Goal: Submit feedback/report problem

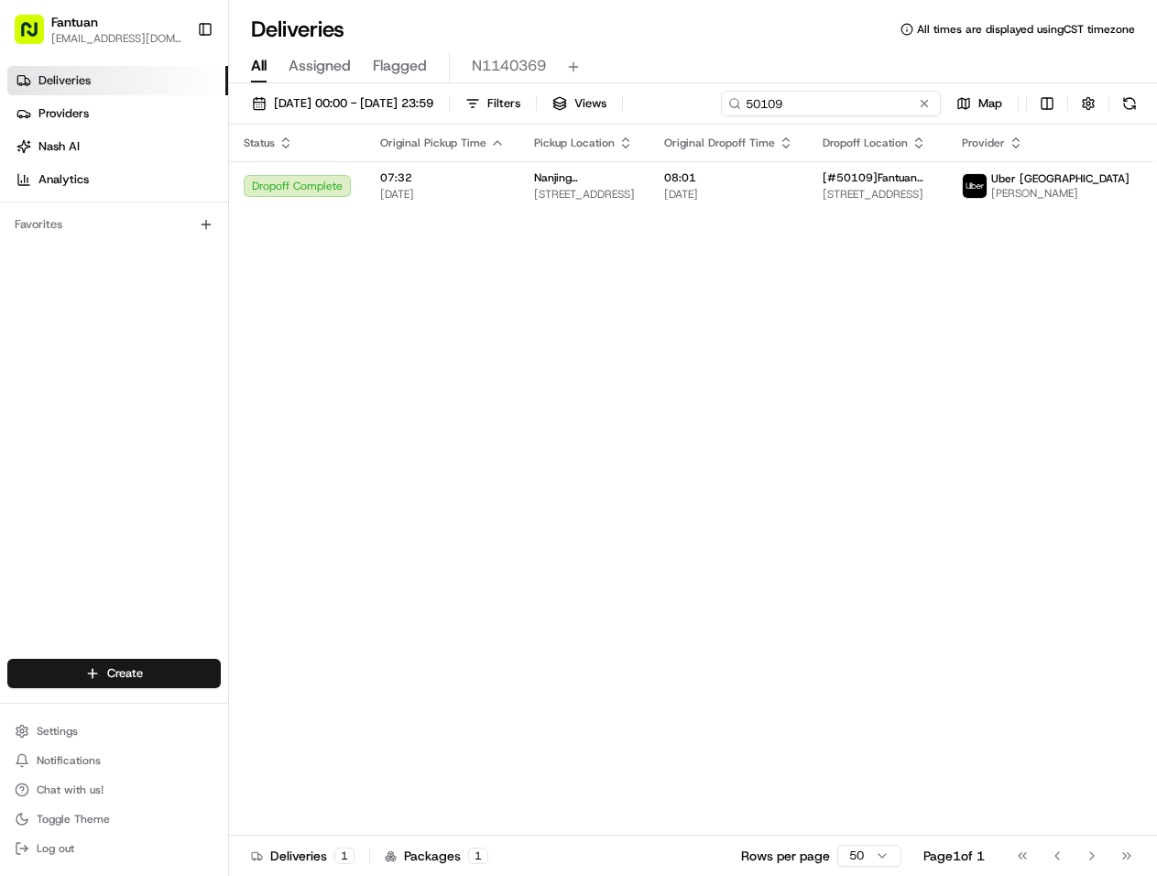
drag, startPoint x: 847, startPoint y: 99, endPoint x: 710, endPoint y: 95, distance: 136.6
click at [710, 95] on div "14/08/2025 00:00 - 18/08/2025 23:59 Filters Views 50109 Map" at bounding box center [693, 108] width 928 height 34
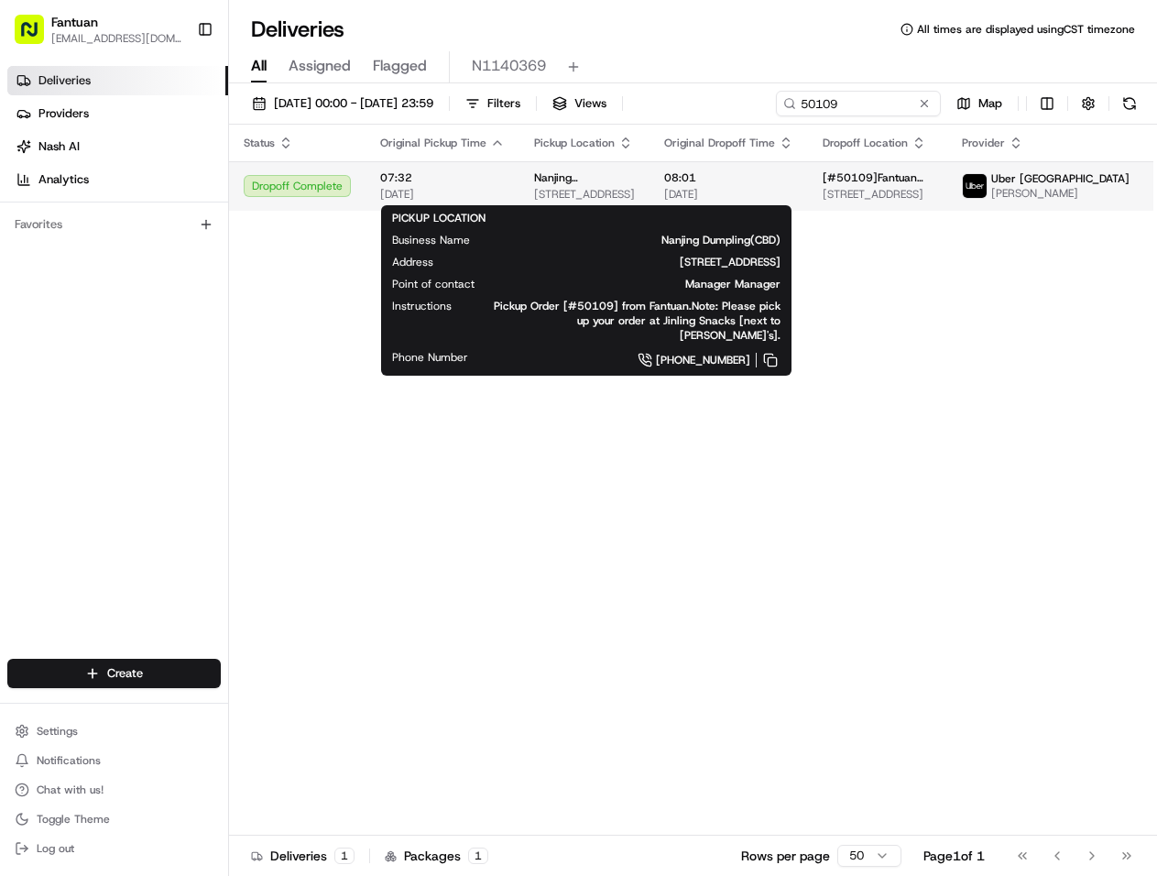
click at [585, 193] on span "6 Little Hay St, Haymarket NSW 2000, Australia" at bounding box center [584, 194] width 101 height 15
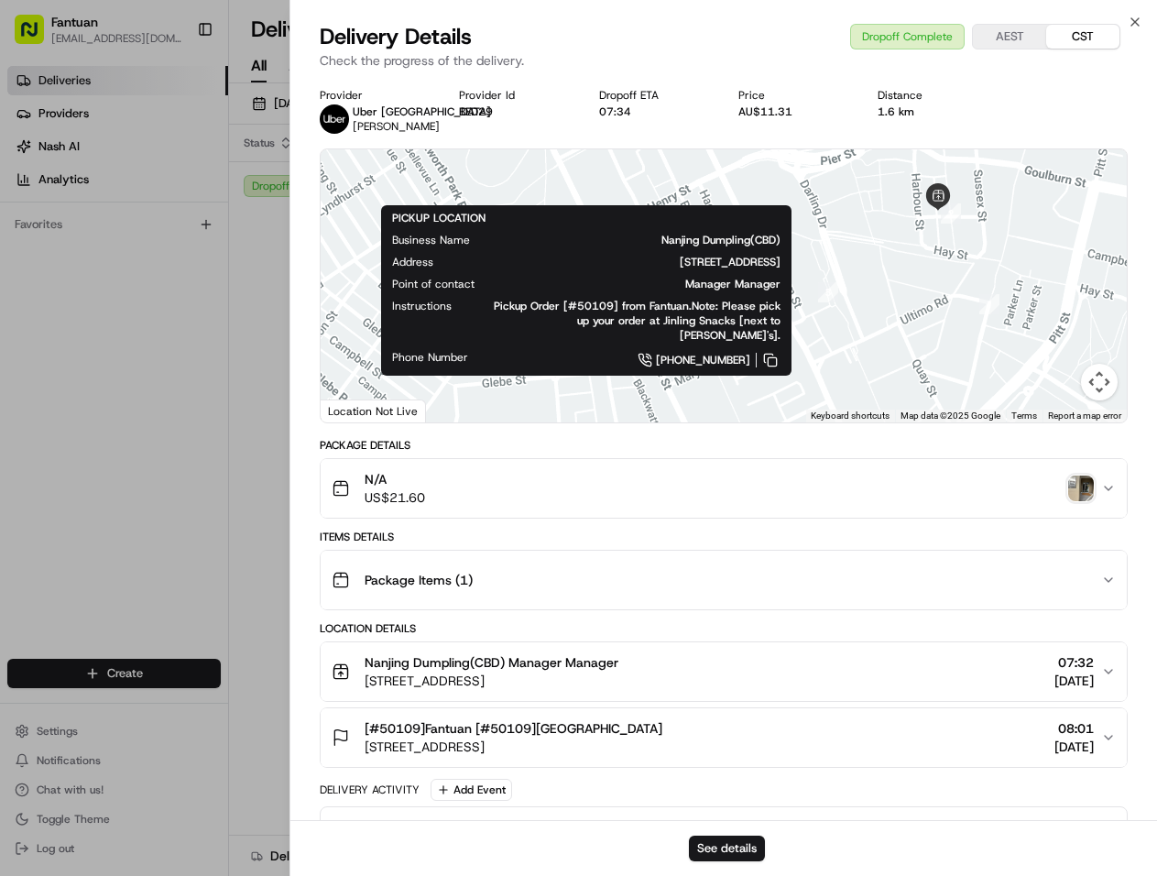
click at [521, 832] on div "See details" at bounding box center [723, 848] width 867 height 56
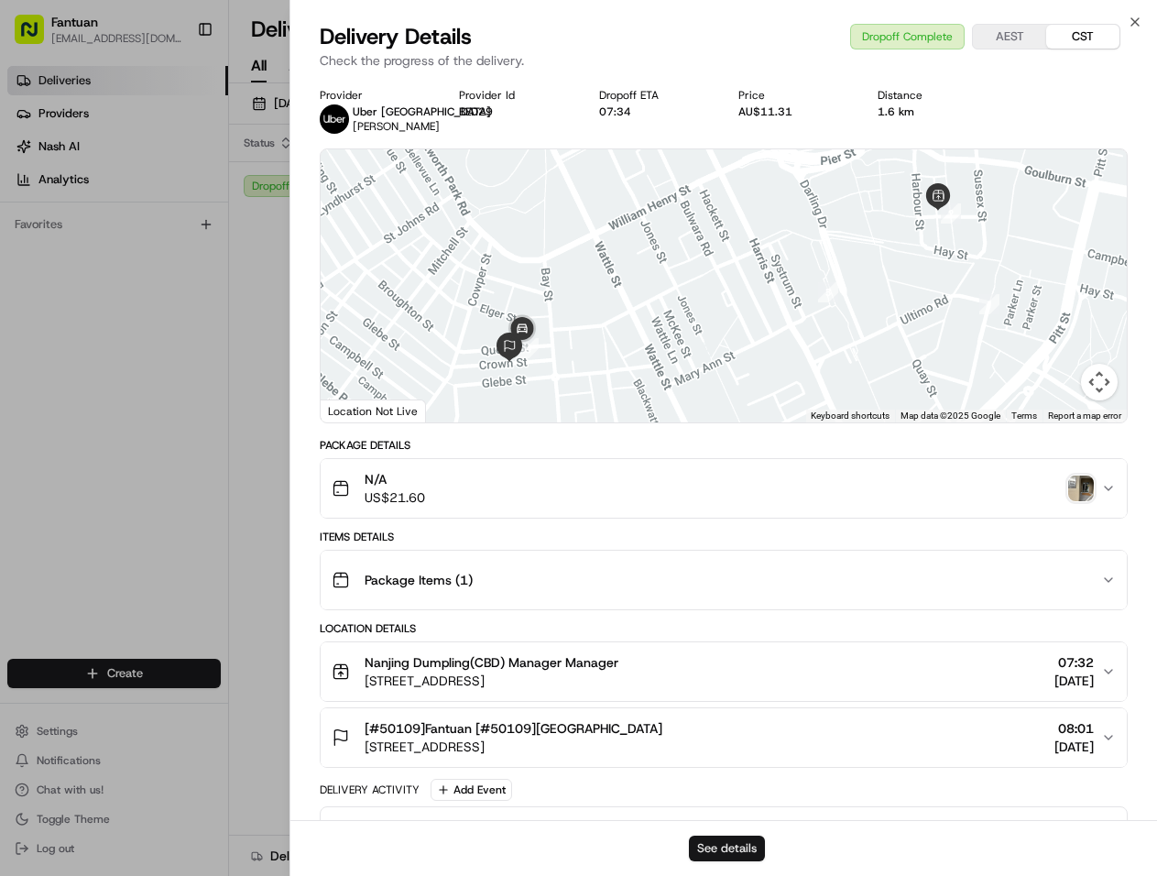
click at [752, 844] on button "See details" at bounding box center [727, 849] width 76 height 26
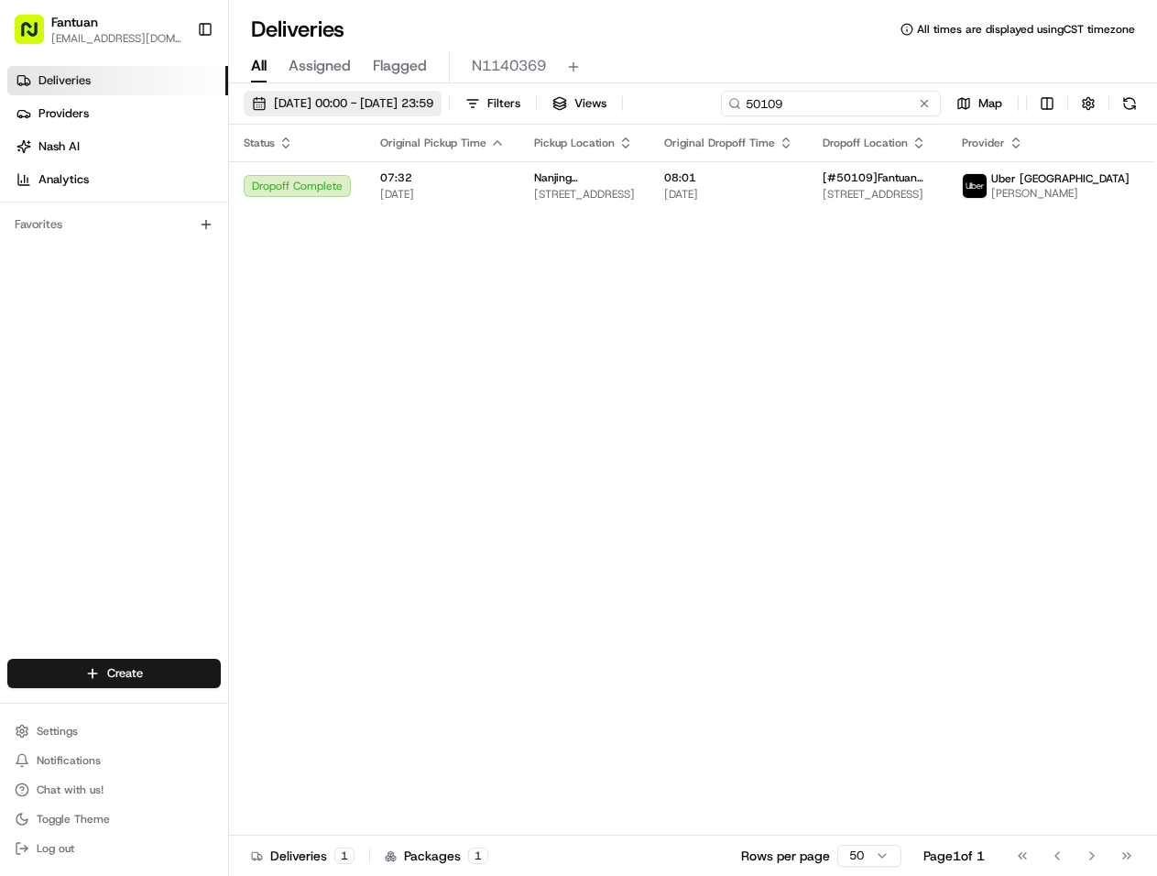
drag, startPoint x: 756, startPoint y: 95, endPoint x: 487, endPoint y: 93, distance: 269.4
click at [455, 86] on div "14/08/2025 00:00 - 18/08/2025 23:59 Filters Views 50109 Map Status Original Pic…" at bounding box center [693, 481] width 928 height 796
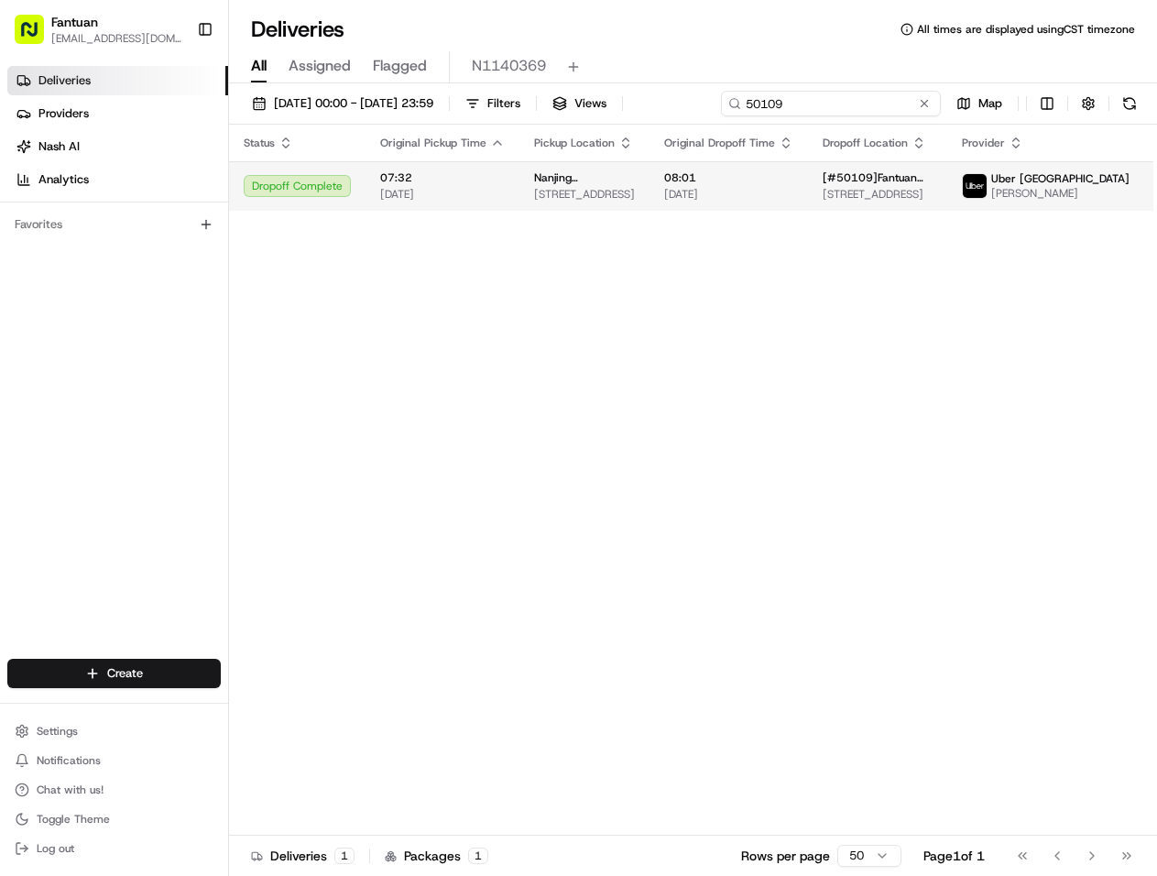
paste input "7973"
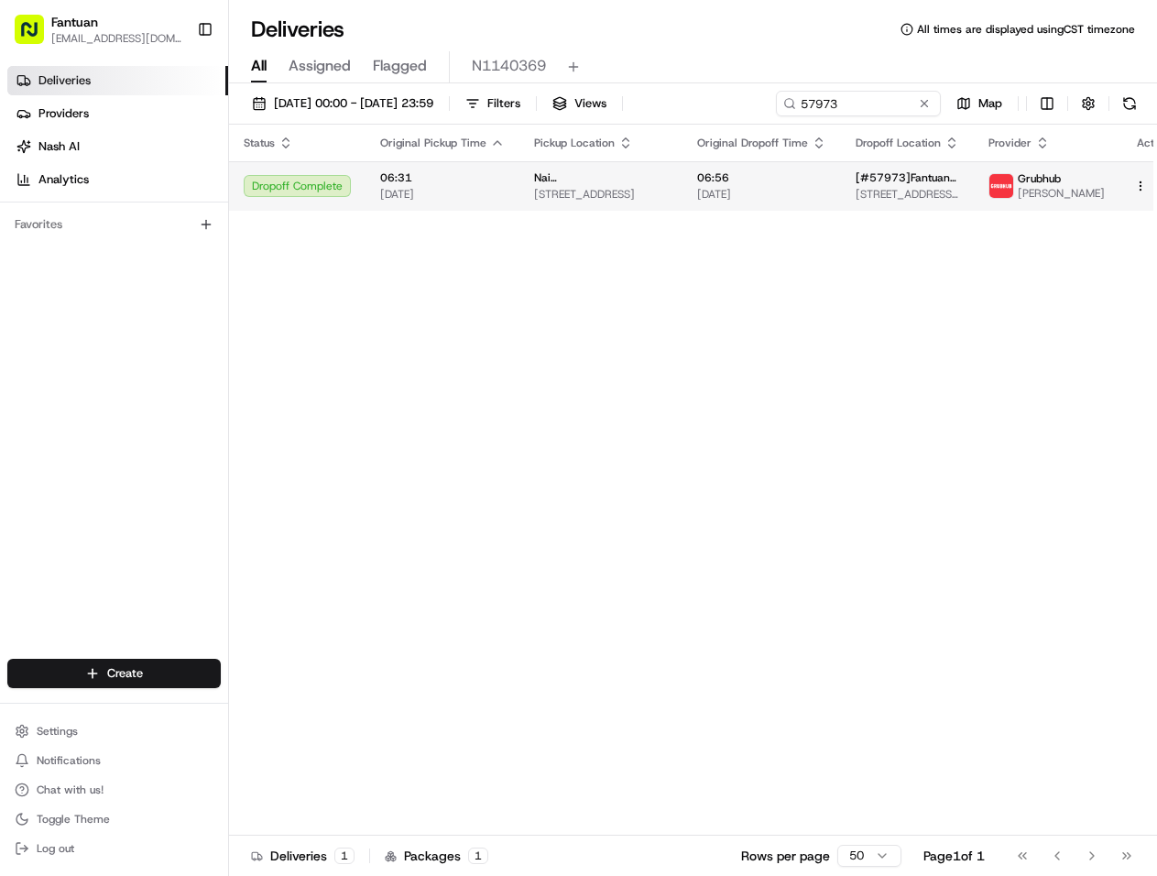
click at [782, 188] on span "[DATE]" at bounding box center [761, 194] width 129 height 15
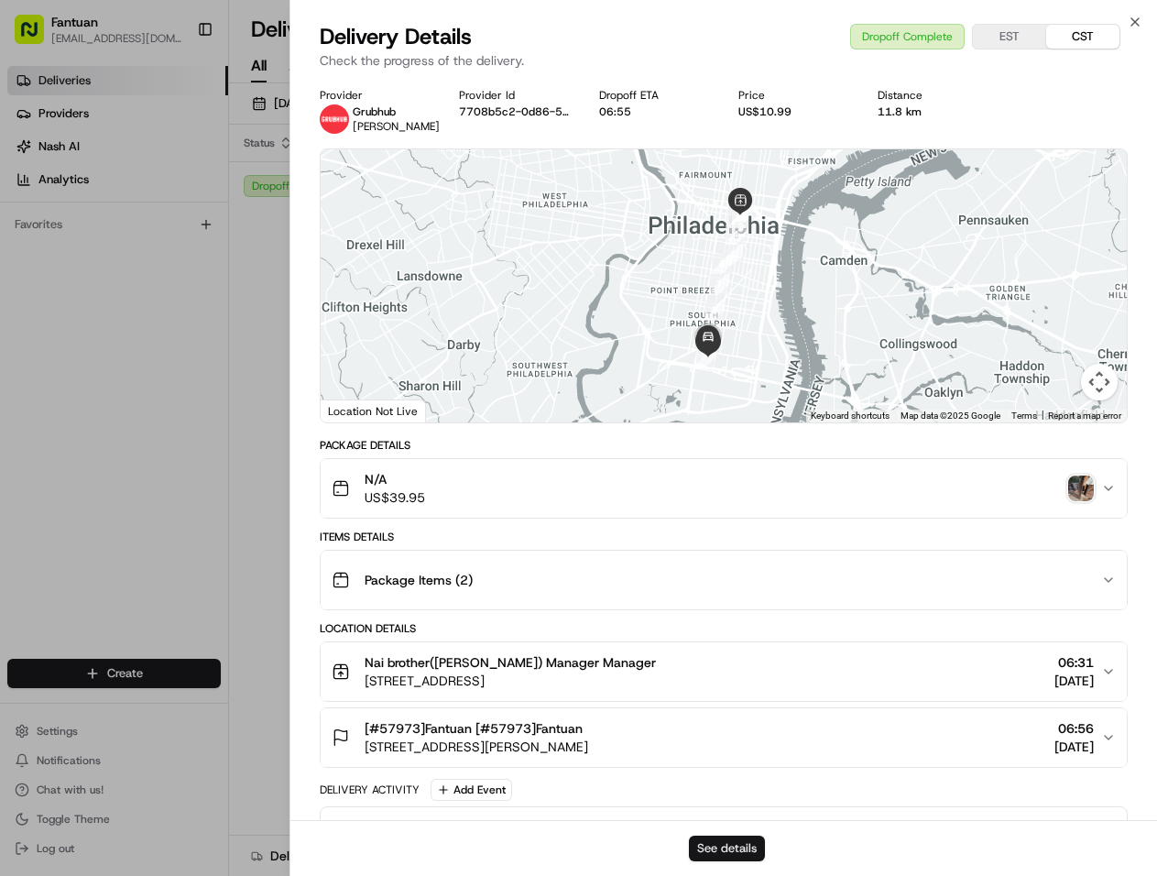
click at [731, 848] on button "See details" at bounding box center [727, 849] width 76 height 26
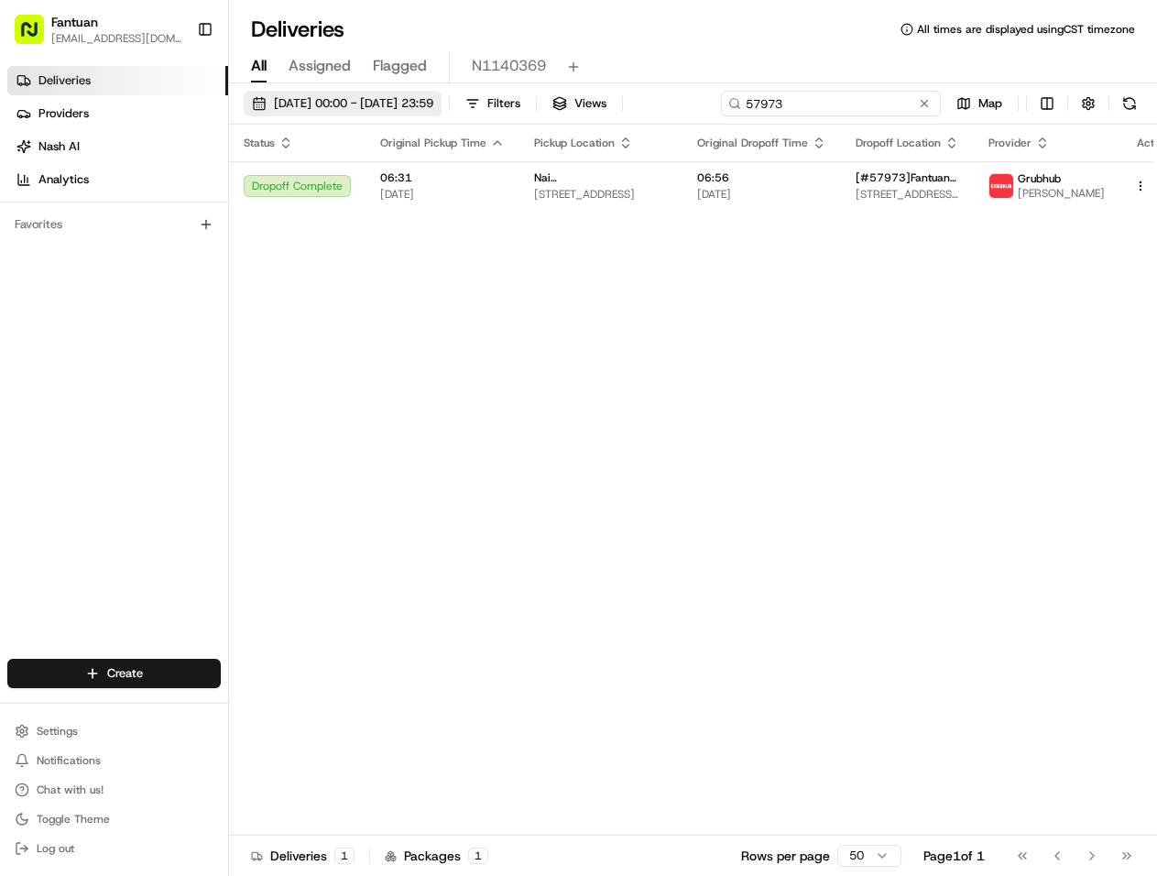
drag, startPoint x: 874, startPoint y: 101, endPoint x: 496, endPoint y: 101, distance: 378.4
click at [496, 101] on div "14/08/2025 00:00 - 18/08/2025 23:59 Filters Views 57973 Map" at bounding box center [693, 108] width 928 height 34
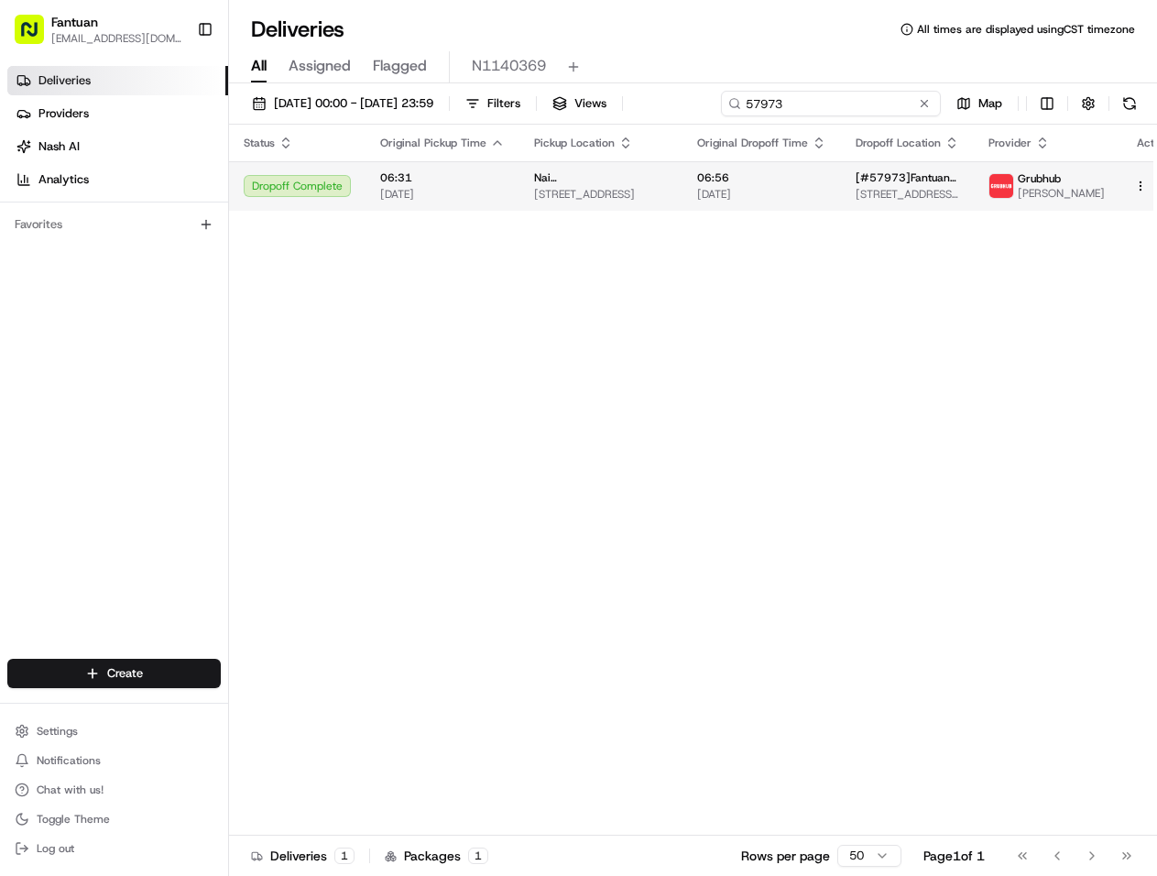
paste input "61430"
click at [498, 179] on span "06:30" at bounding box center [442, 177] width 125 height 15
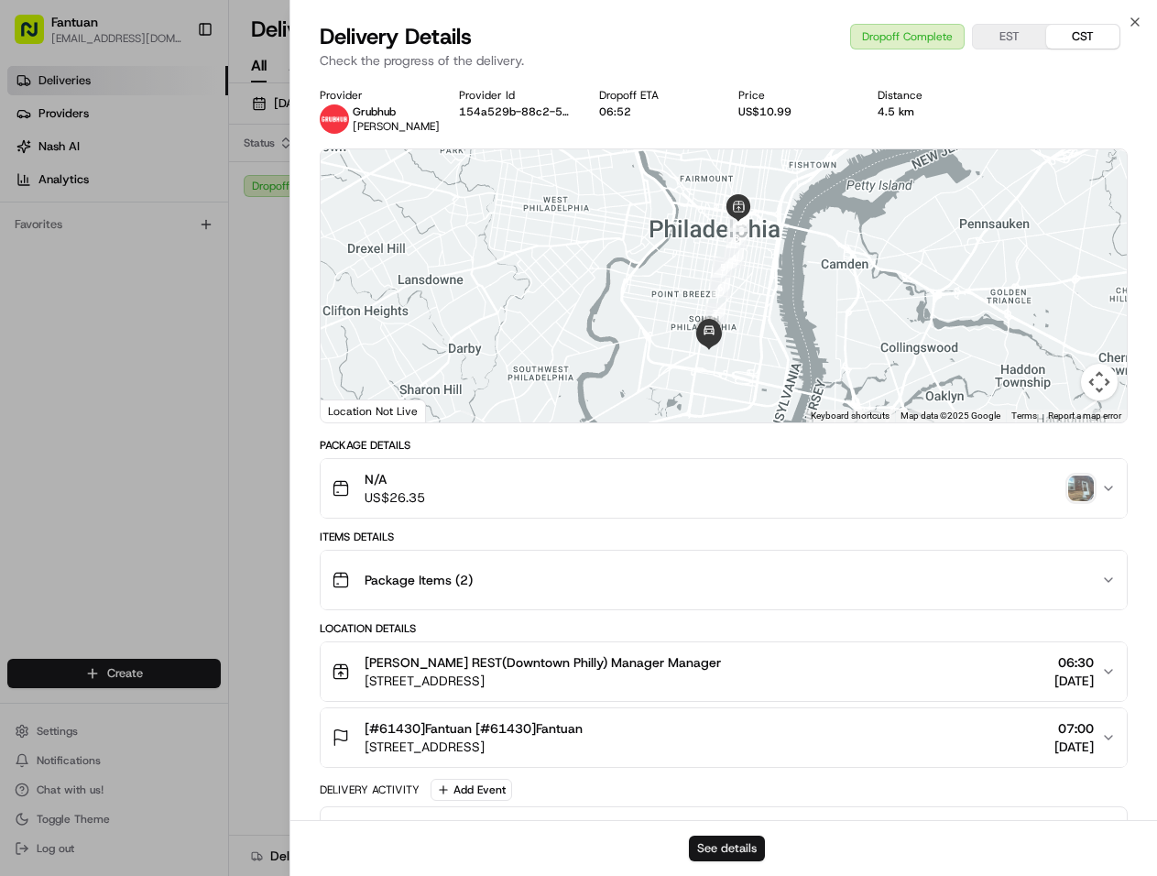
click at [742, 848] on button "See details" at bounding box center [727, 849] width 76 height 26
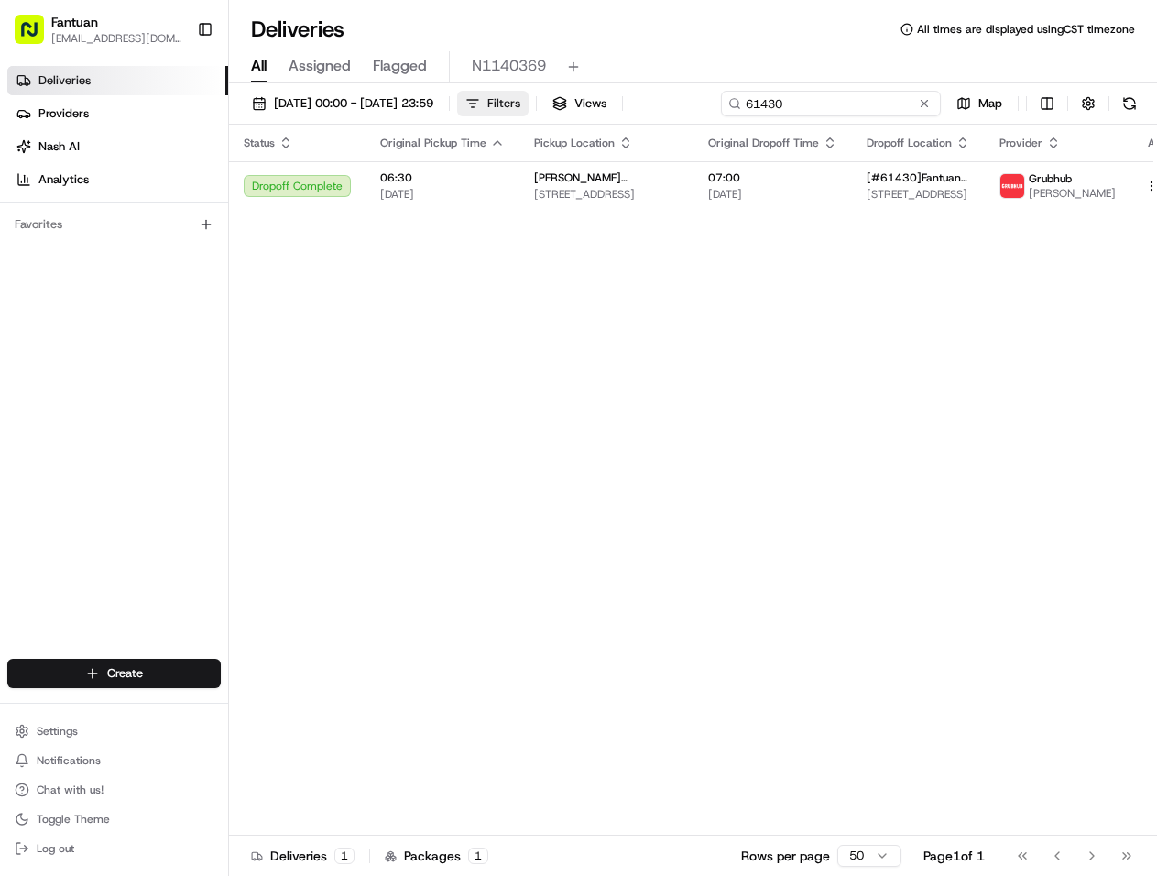
drag, startPoint x: 849, startPoint y: 104, endPoint x: 555, endPoint y: 95, distance: 294.2
click at [555, 98] on div "14/08/2025 00:00 - 18/08/2025 23:59 Filters Views 61430 Map" at bounding box center [693, 108] width 928 height 34
paste input "13482"
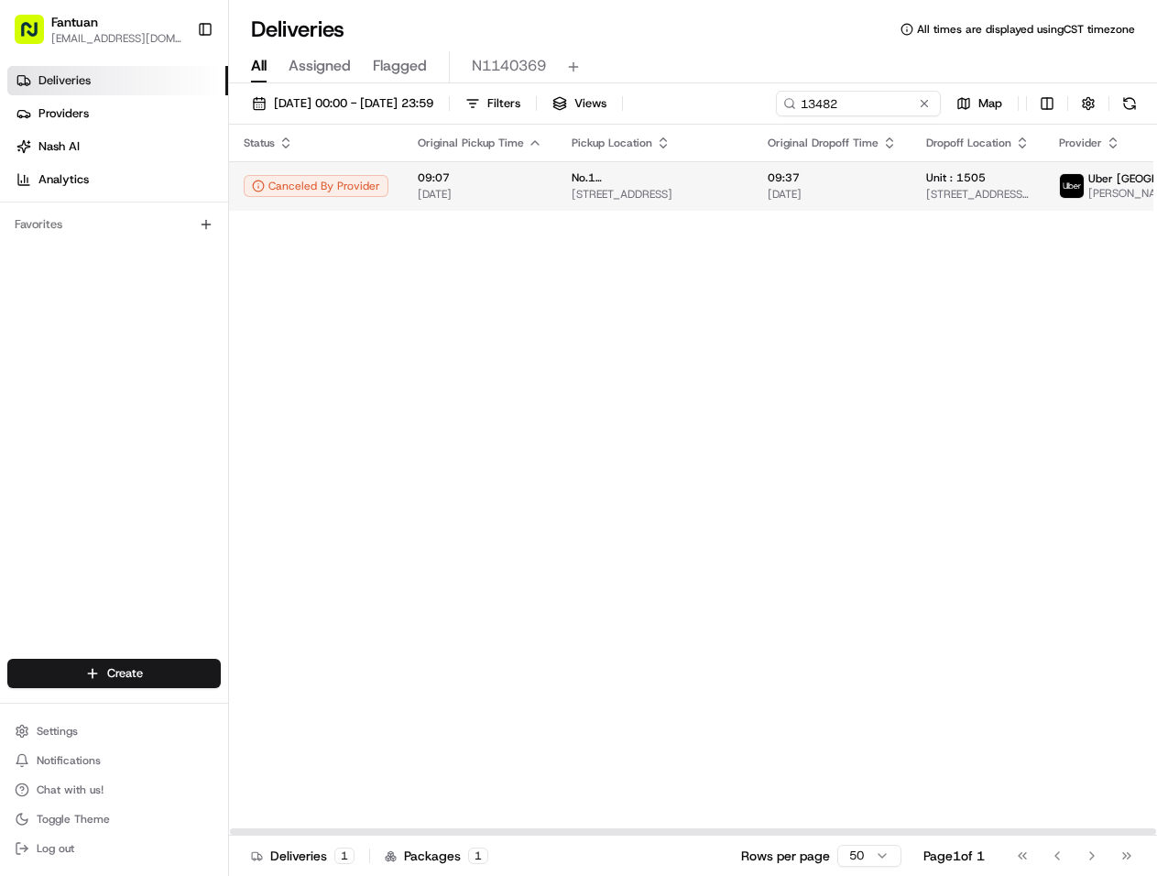
click at [558, 202] on td "No.1 Malatang(Townhall) 100 Pitt St, Sydney NSW 2000, Australia" at bounding box center [655, 185] width 196 height 49
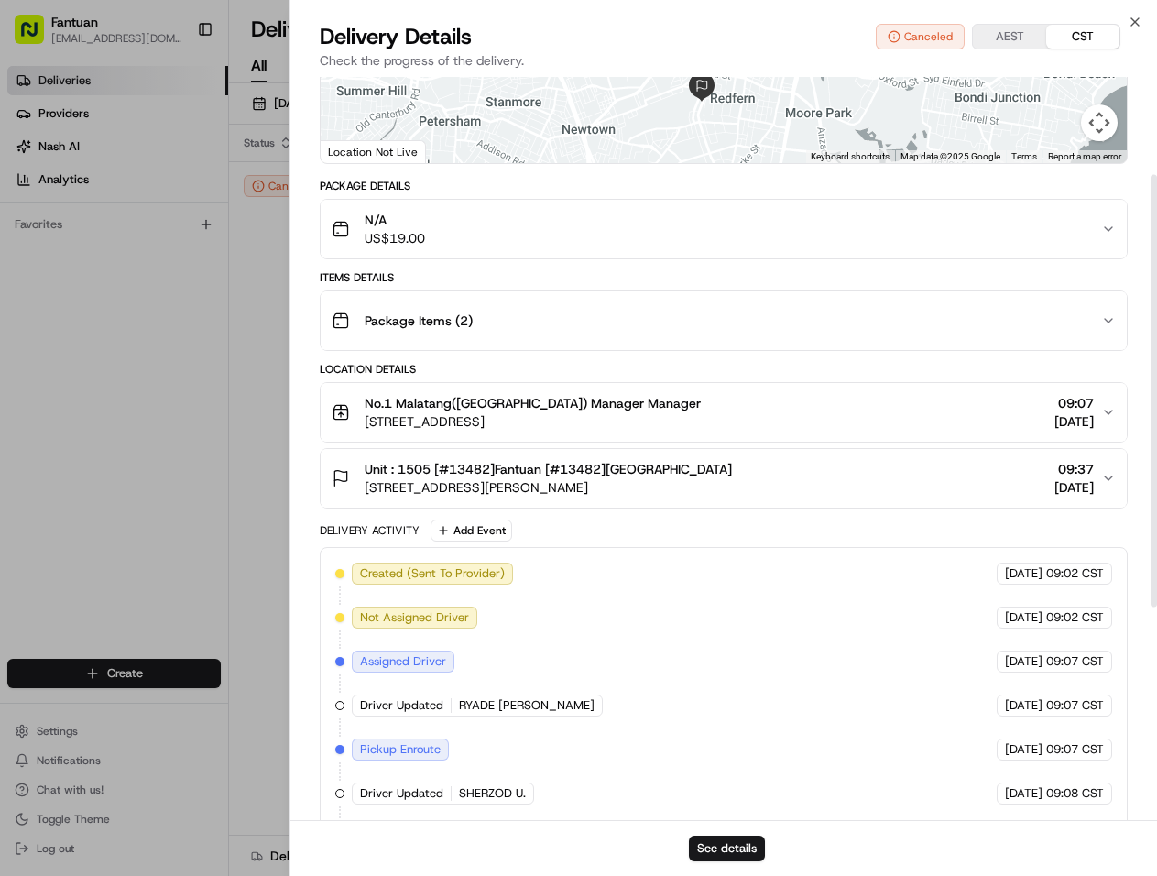
scroll to position [168, 0]
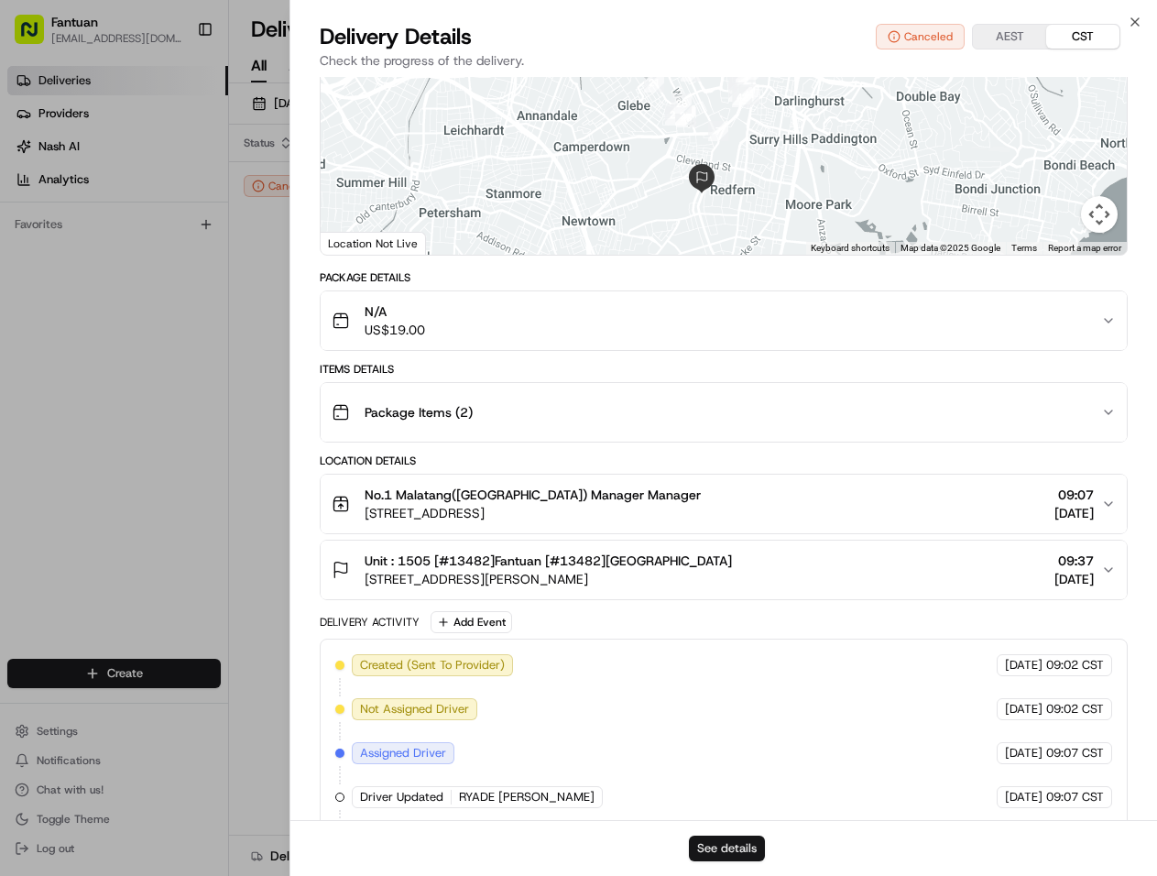
click at [733, 840] on button "See details" at bounding box center [727, 849] width 76 height 26
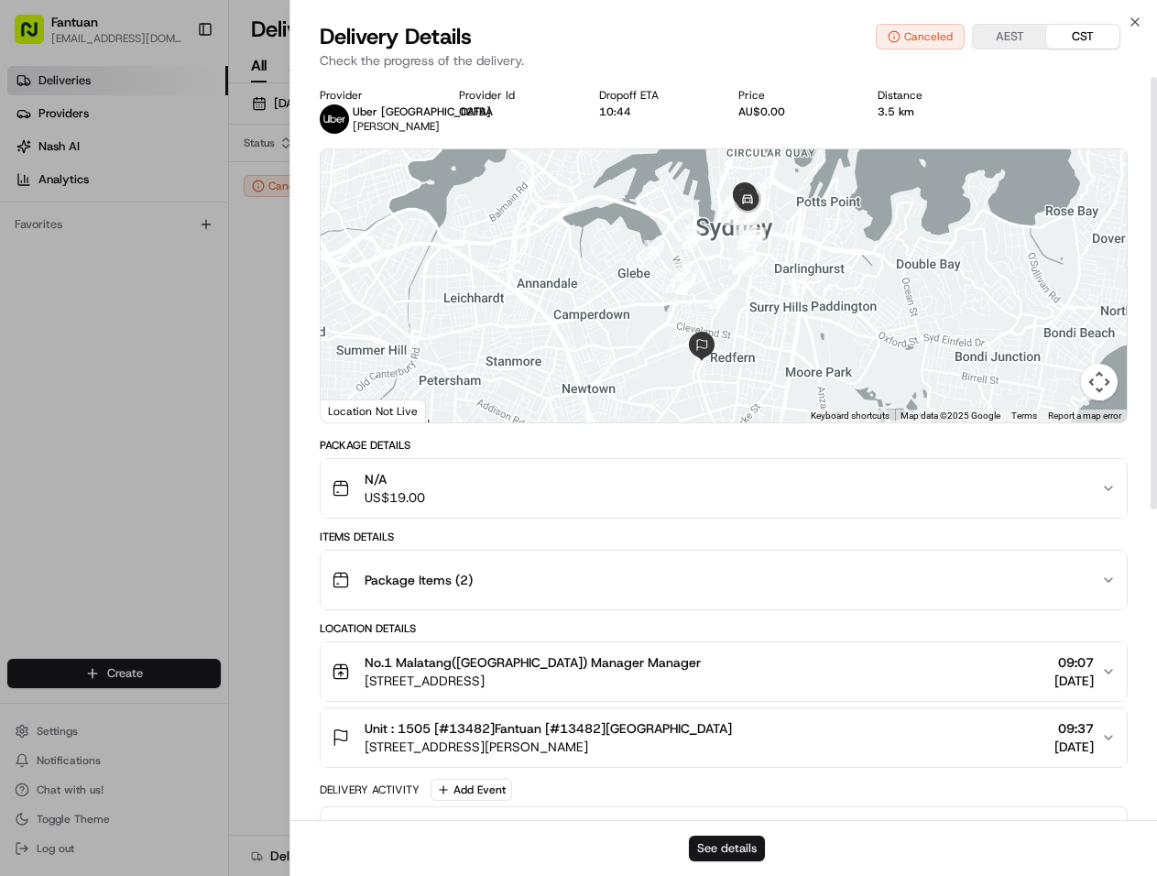
click at [739, 854] on button "See details" at bounding box center [727, 849] width 76 height 26
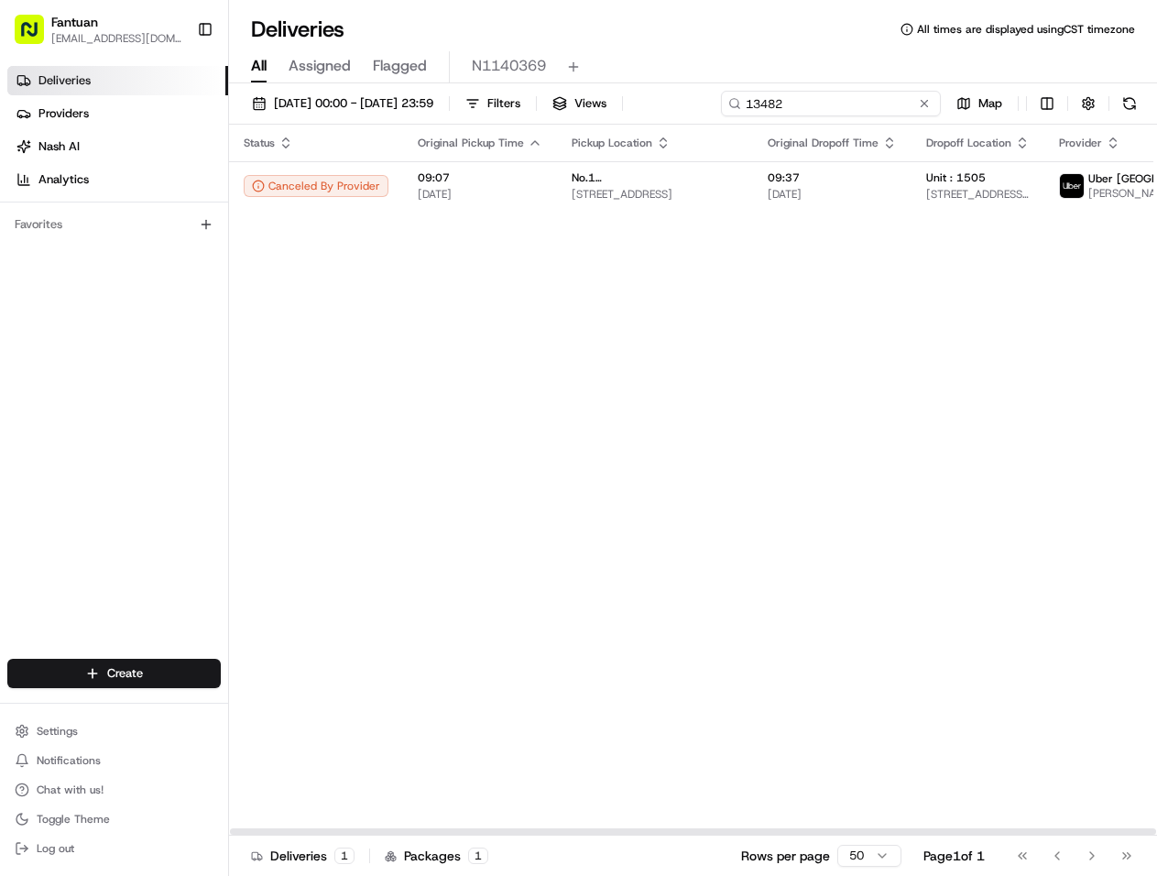
drag, startPoint x: 864, startPoint y: 106, endPoint x: 714, endPoint y: 98, distance: 150.5
click at [714, 98] on div "14/08/2025 00:00 - 18/08/2025 23:59 Filters Views 13482 Map" at bounding box center [693, 108] width 928 height 34
paste input "27247"
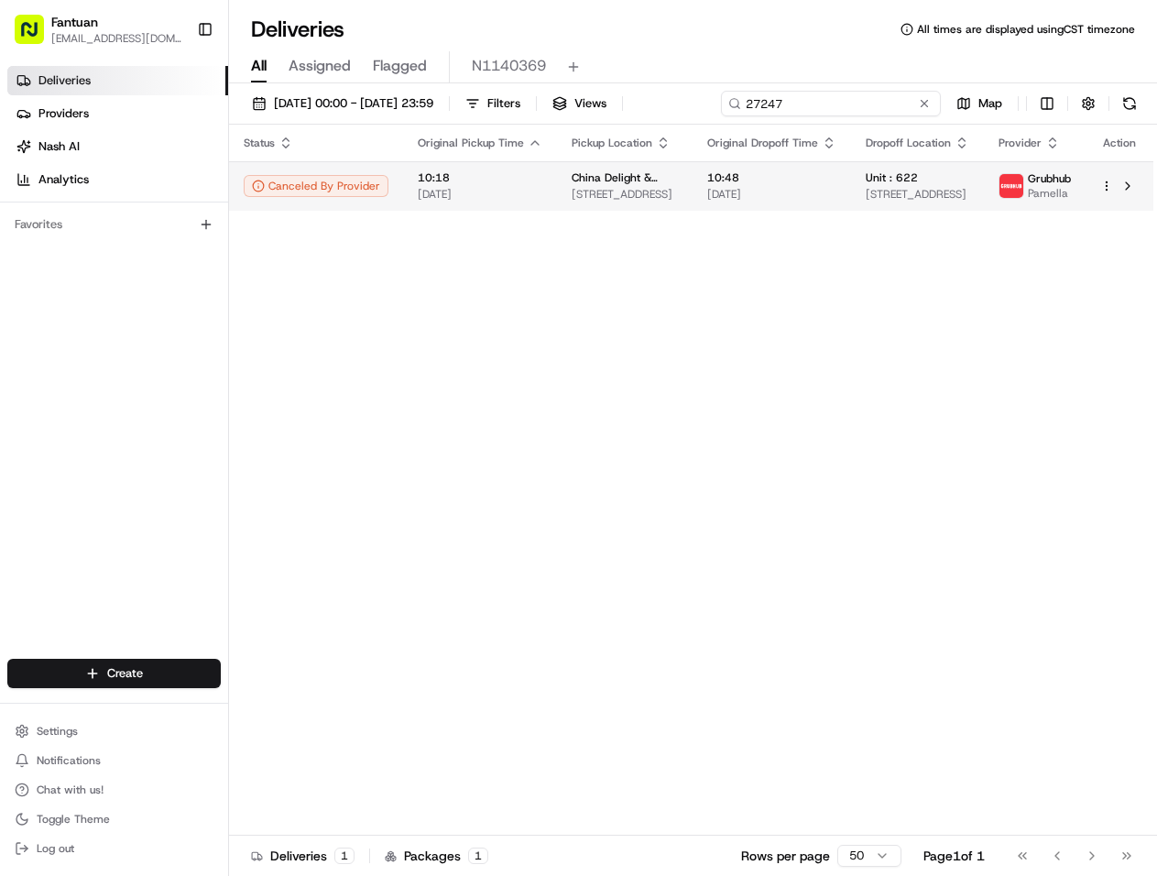
type input "27247"
click at [621, 194] on span "1704 W North Temple St, Salt Lake City, UT 84116, USA" at bounding box center [625, 194] width 106 height 15
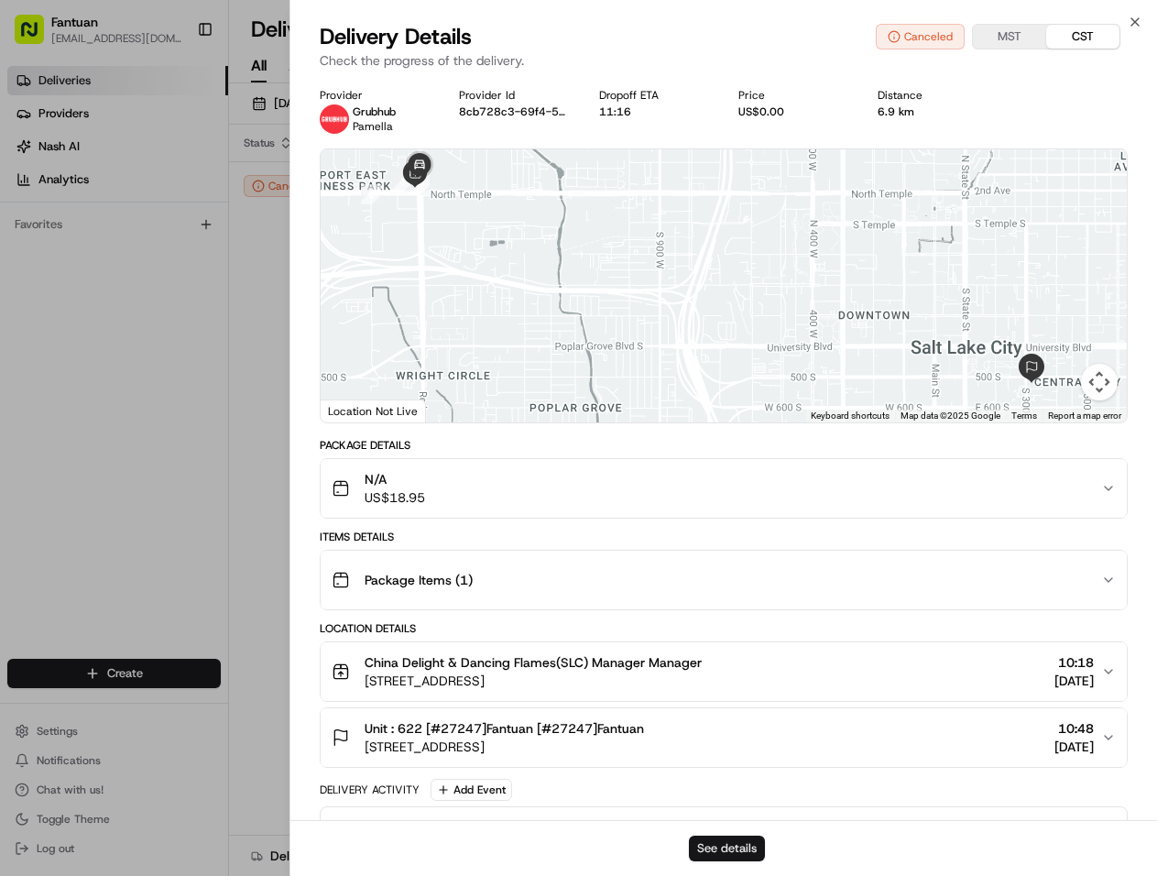
click at [733, 848] on button "See details" at bounding box center [727, 849] width 76 height 26
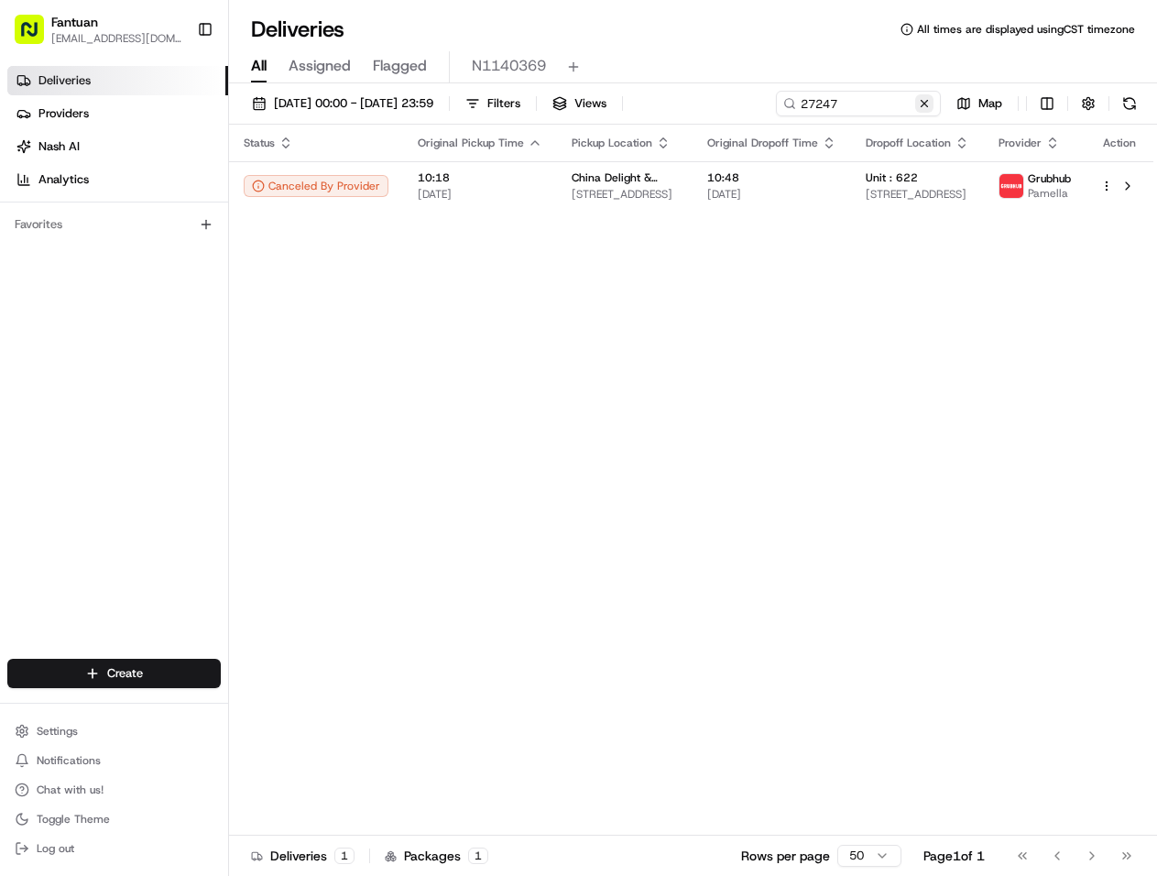
click at [919, 104] on button at bounding box center [924, 103] width 18 height 18
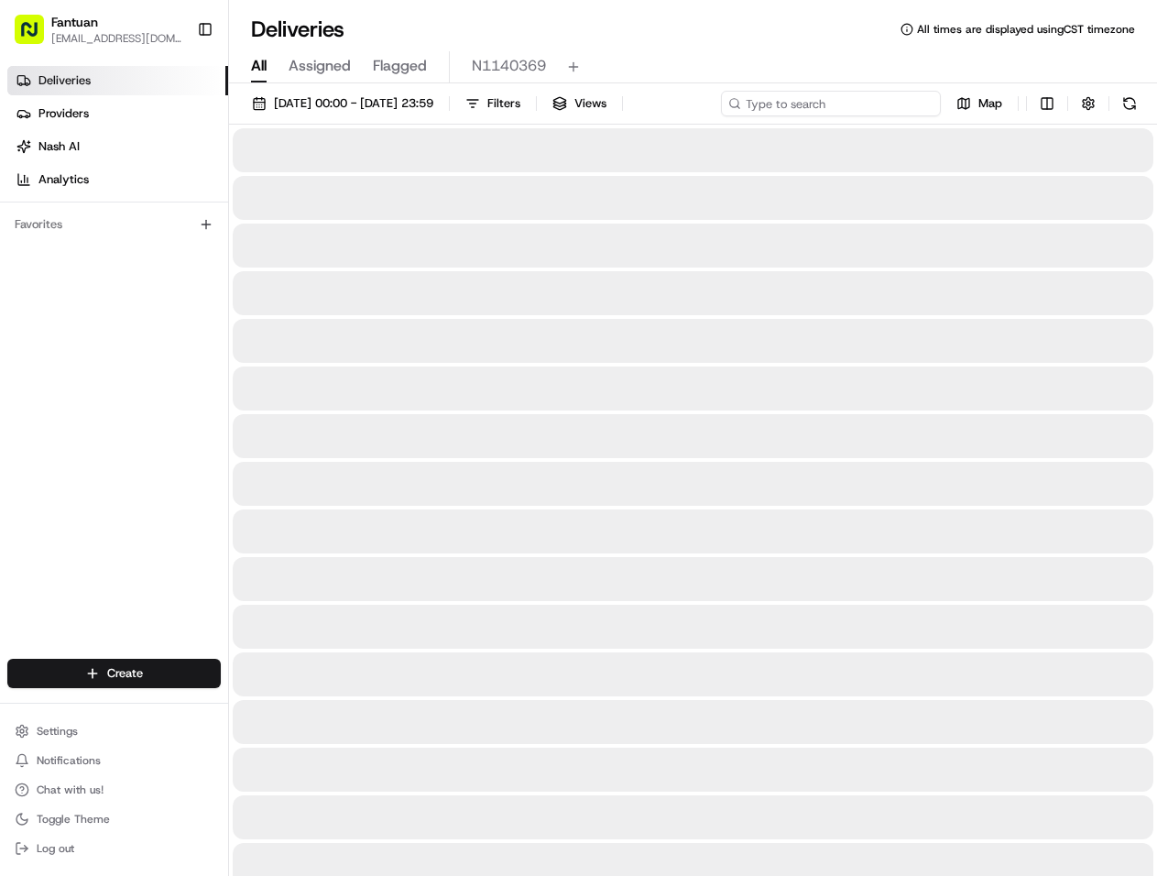
paste input "93049"
type input "93049"
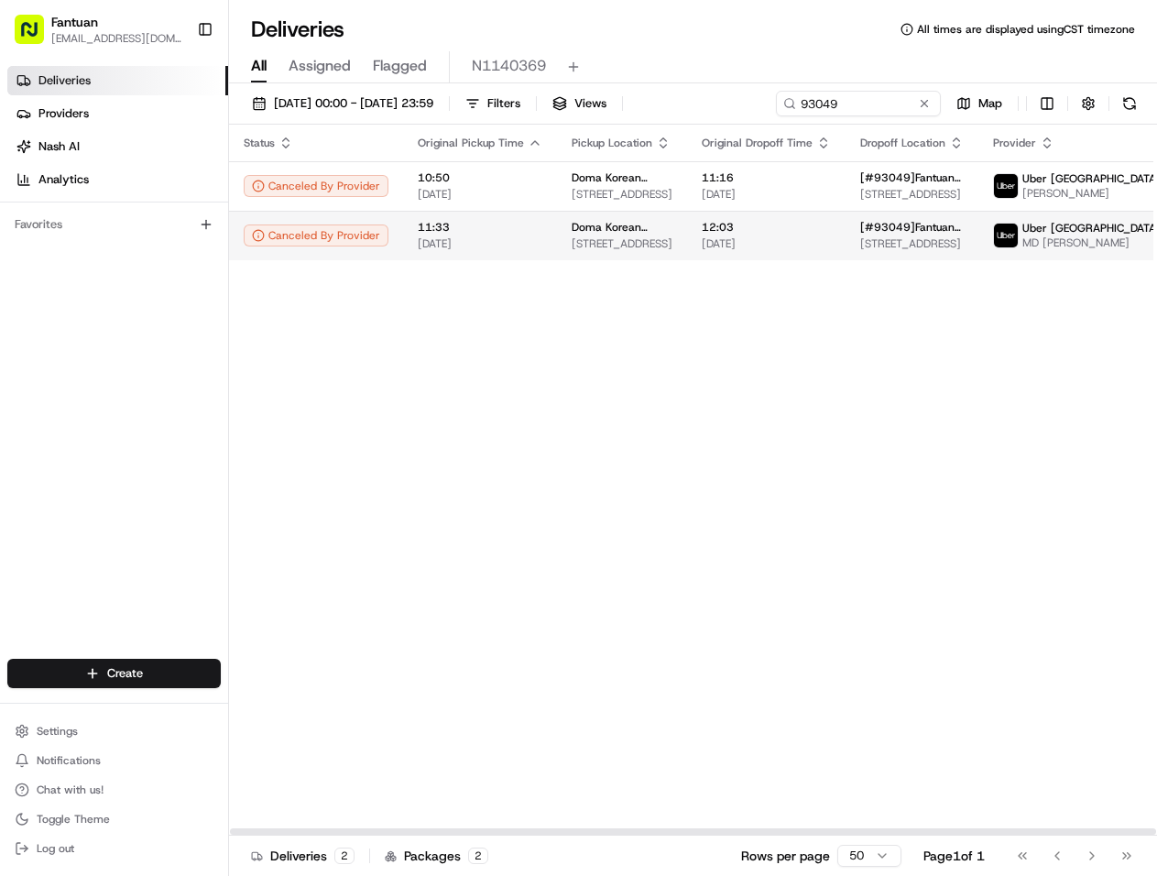
click at [465, 233] on span "11:33" at bounding box center [480, 227] width 125 height 15
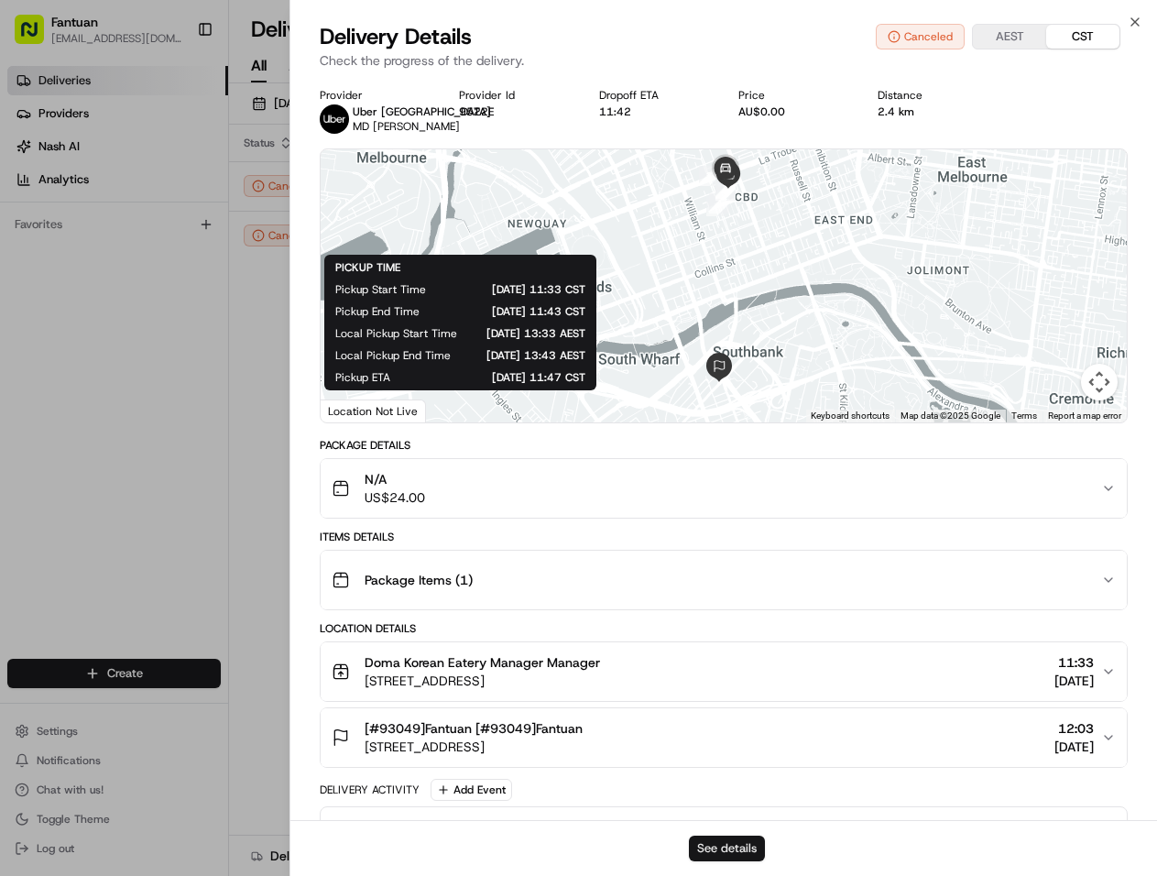
click at [716, 851] on button "See details" at bounding box center [727, 849] width 76 height 26
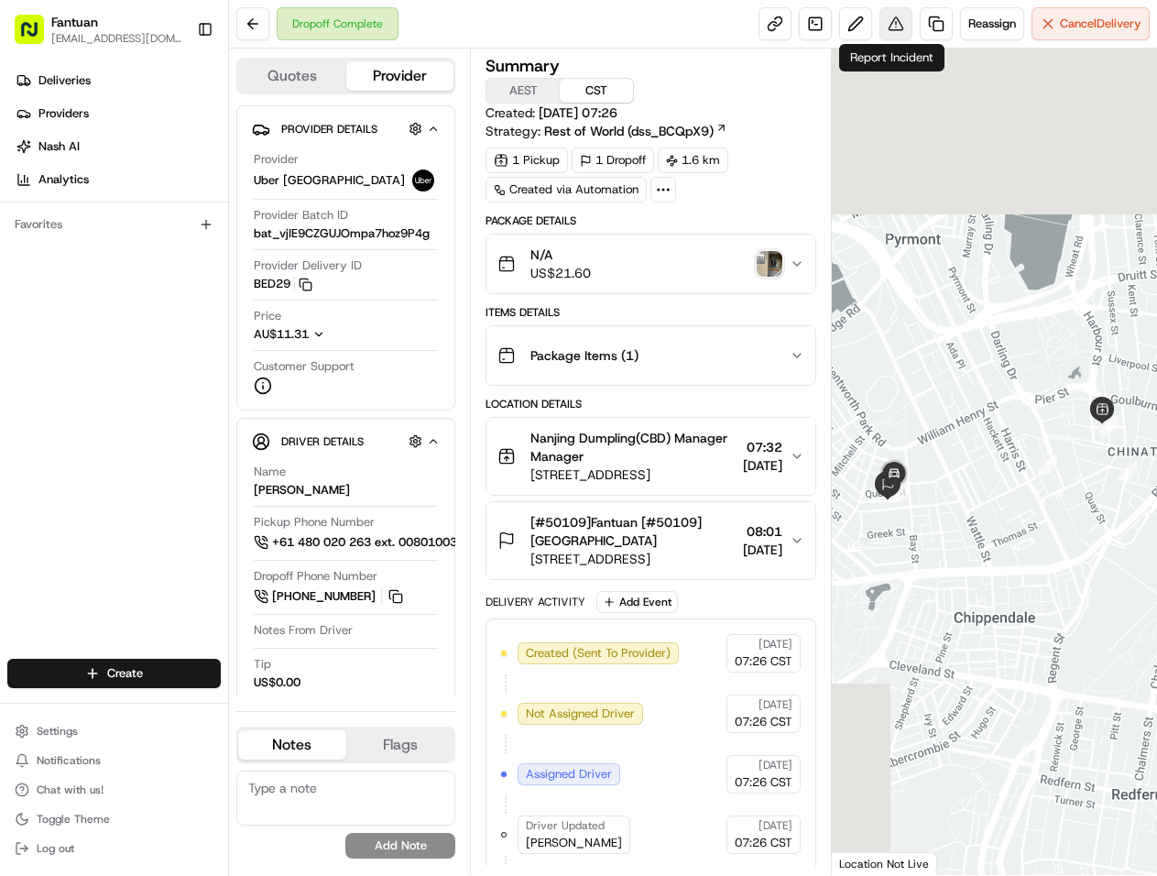
click at [890, 27] on button at bounding box center [896, 23] width 33 height 33
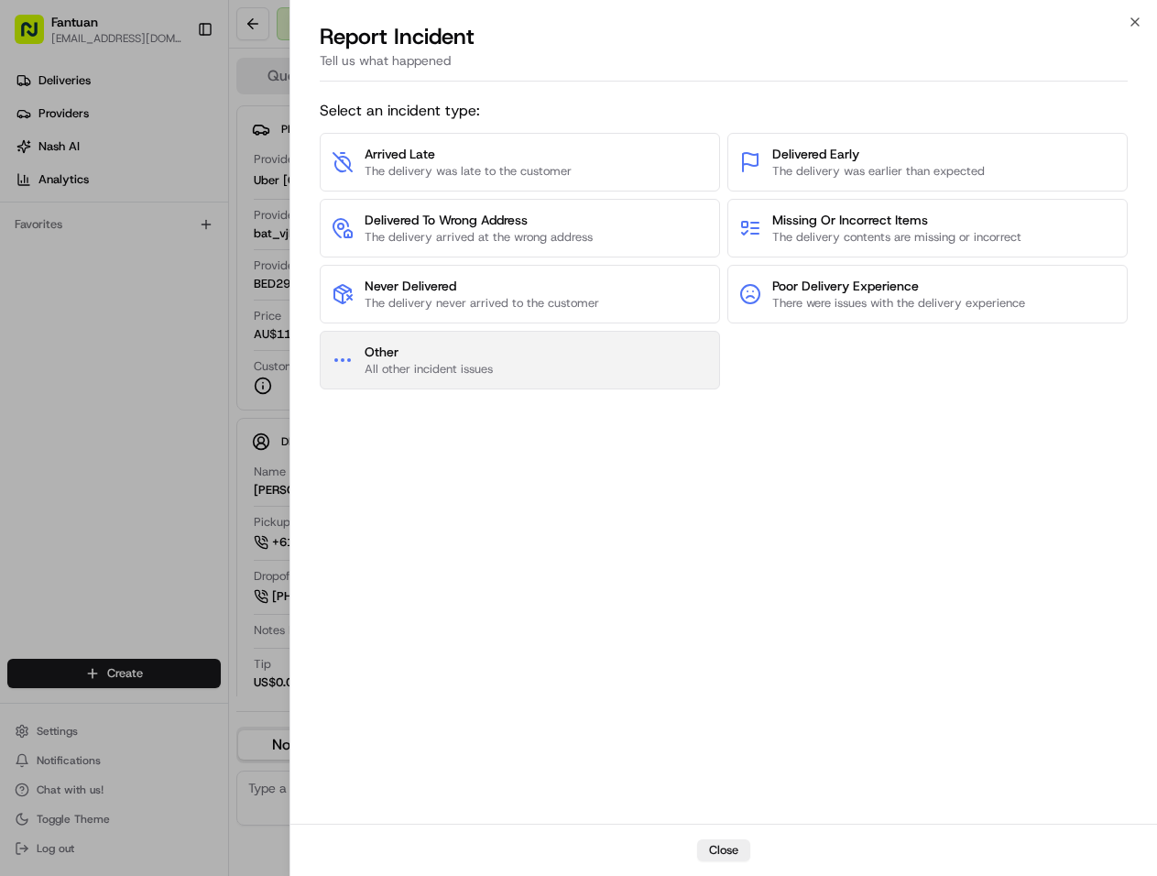
click at [519, 369] on button "Other All other incident issues" at bounding box center [520, 360] width 400 height 59
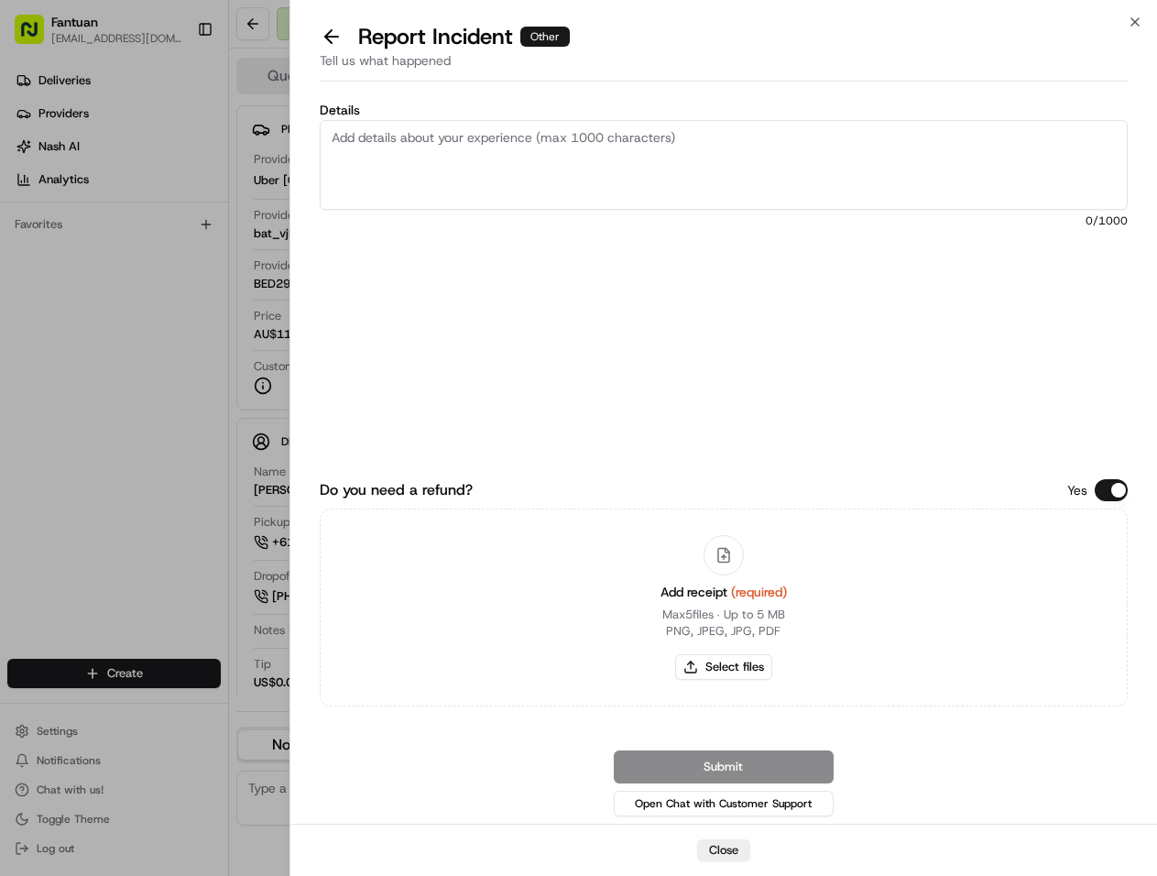
click at [1105, 487] on button "Do you need a refund?" at bounding box center [1111, 490] width 33 height 22
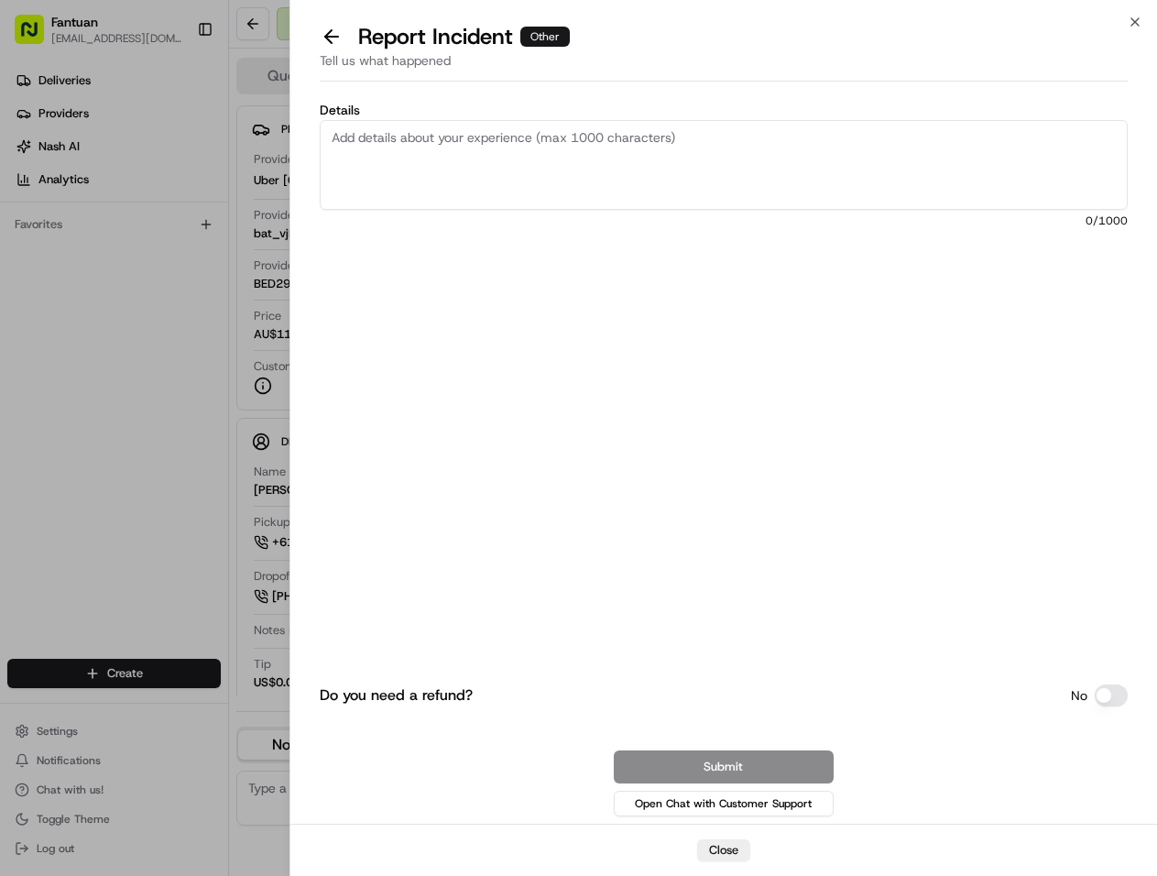
click at [502, 146] on textarea "Details" at bounding box center [724, 165] width 808 height 90
paste textarea "The delivery person failed to call as required during the delivery. The driver …"
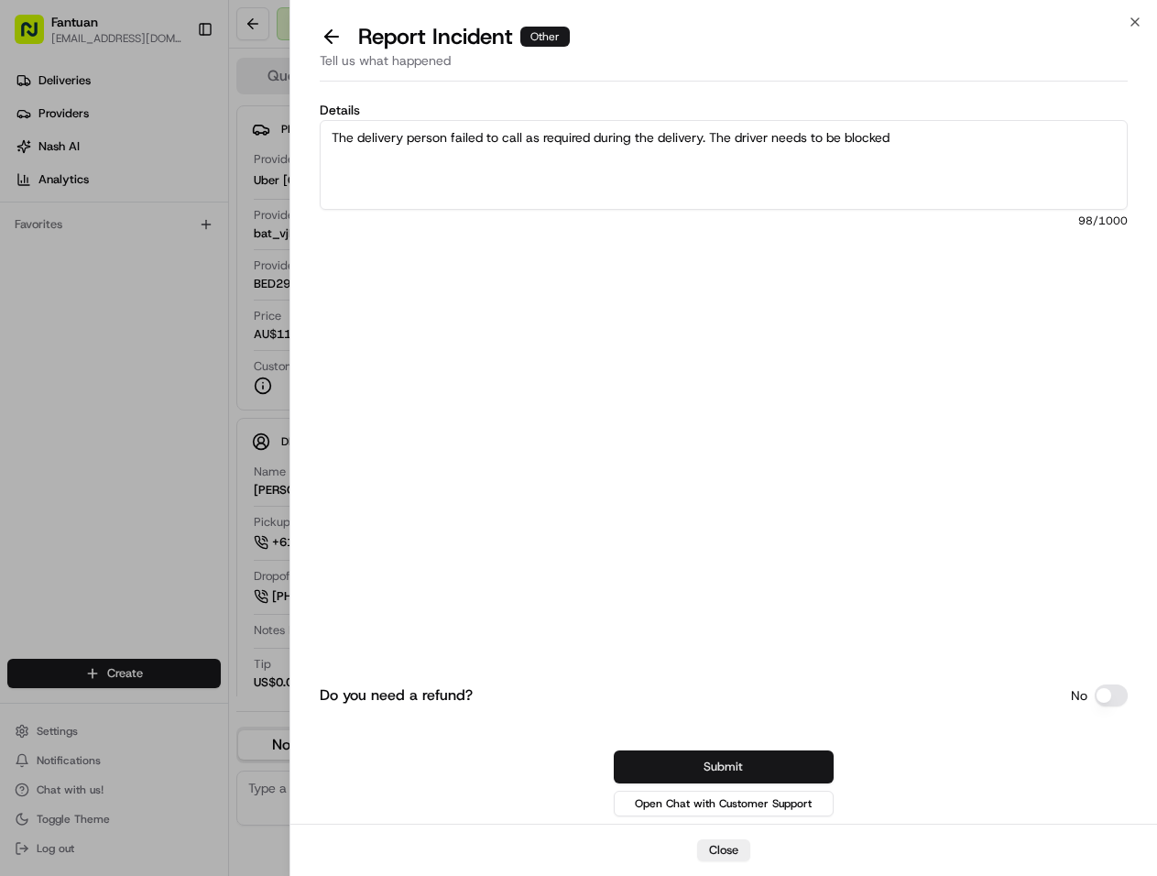
type textarea "The delivery person failed to call as required during the delivery. The driver …"
click at [730, 764] on button "Submit" at bounding box center [724, 766] width 220 height 33
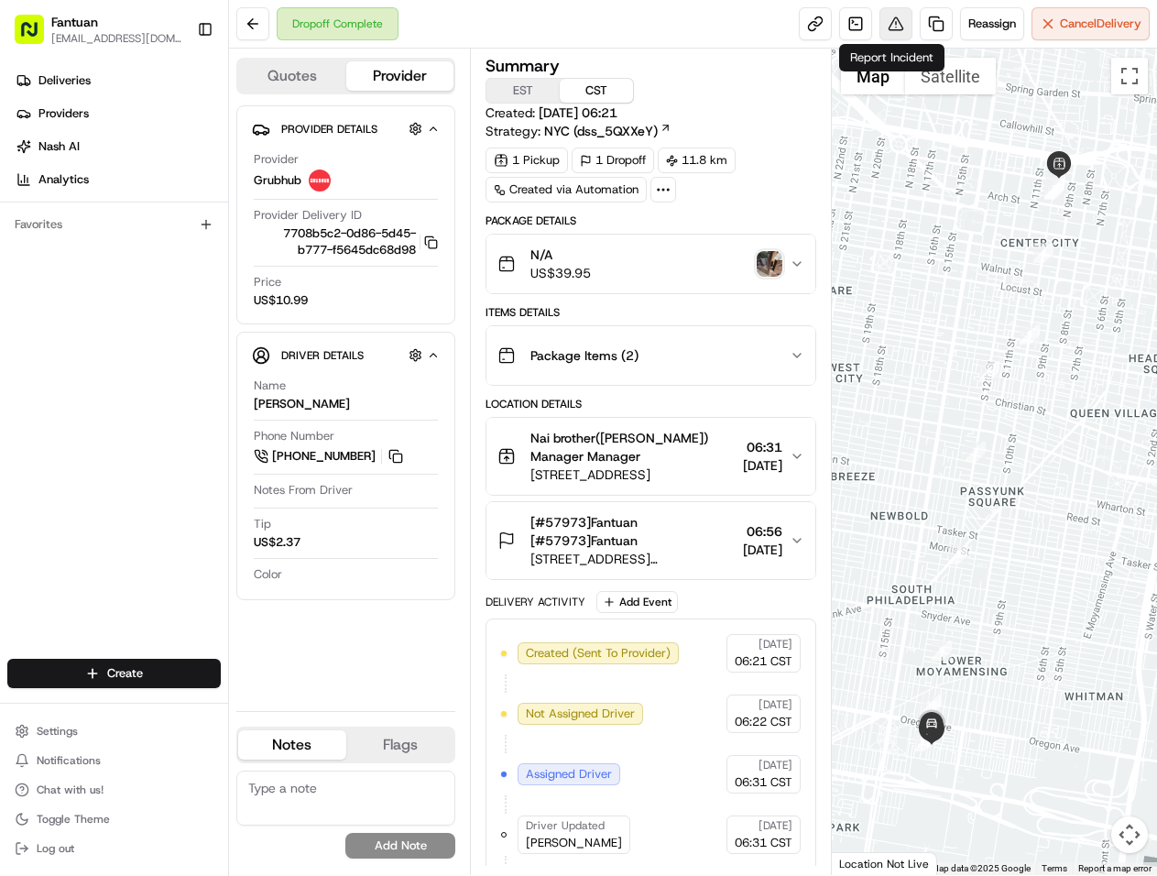
click at [886, 28] on button at bounding box center [896, 23] width 33 height 33
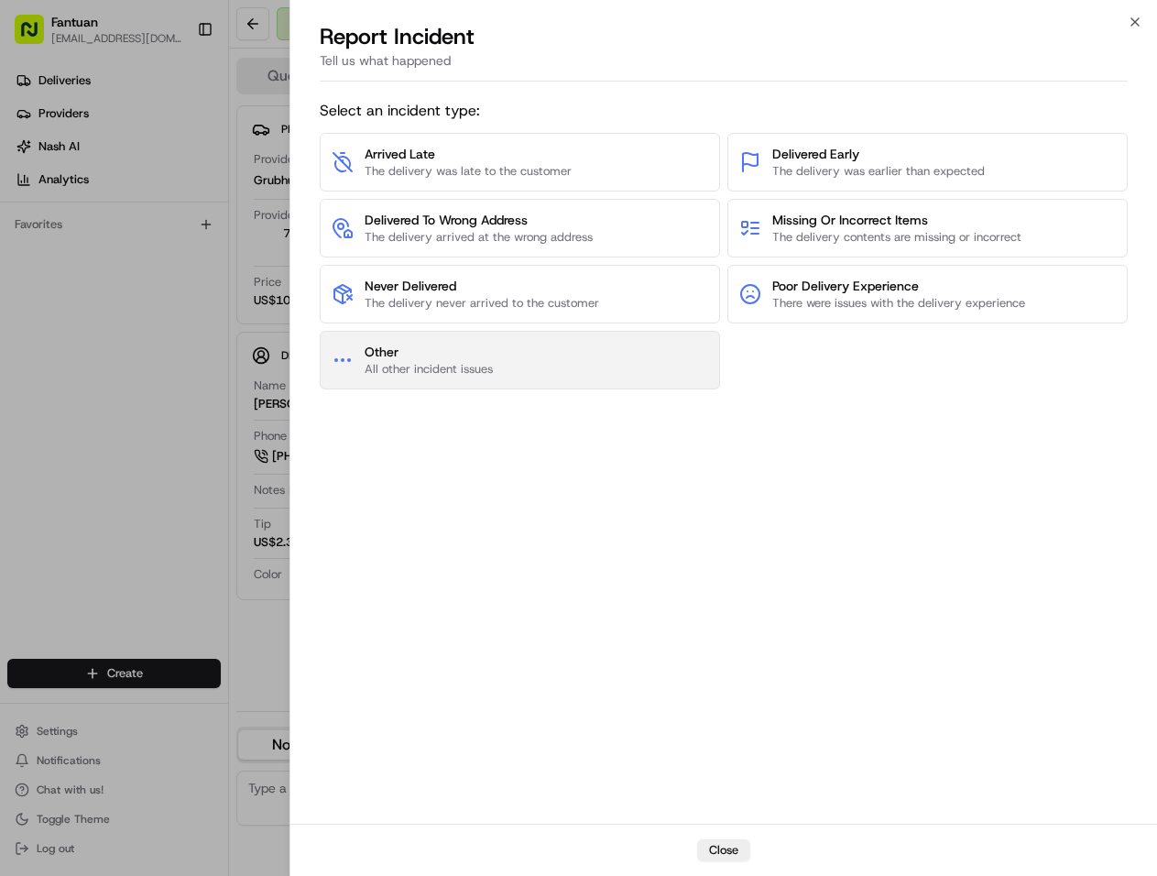
click at [527, 365] on button "Other All other incident issues" at bounding box center [520, 360] width 400 height 59
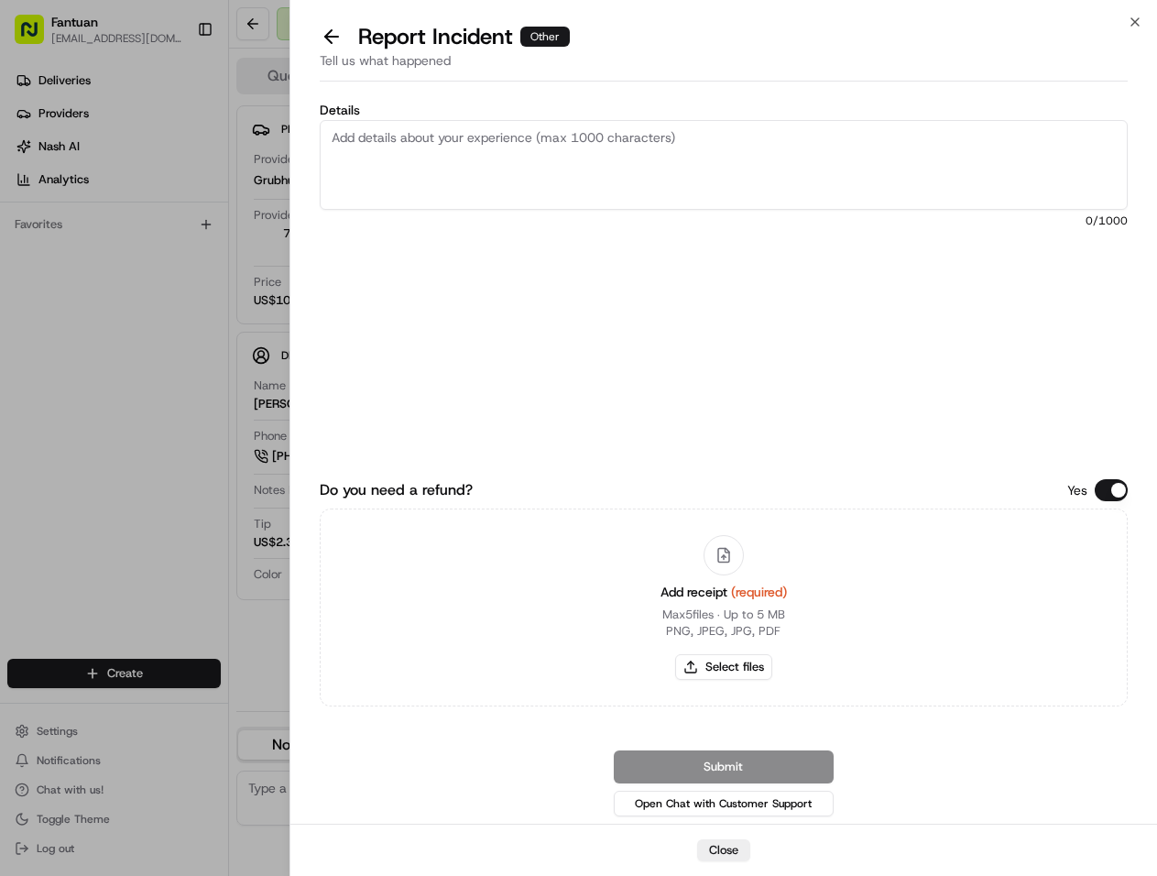
click at [493, 142] on textarea "Details" at bounding box center [724, 165] width 808 height 90
click at [578, 185] on textarea "Details" at bounding box center [724, 165] width 808 height 90
paste textarea "The entire order is wrong"
drag, startPoint x: 253, startPoint y: 136, endPoint x: -111, endPoint y: 131, distance: 363.8
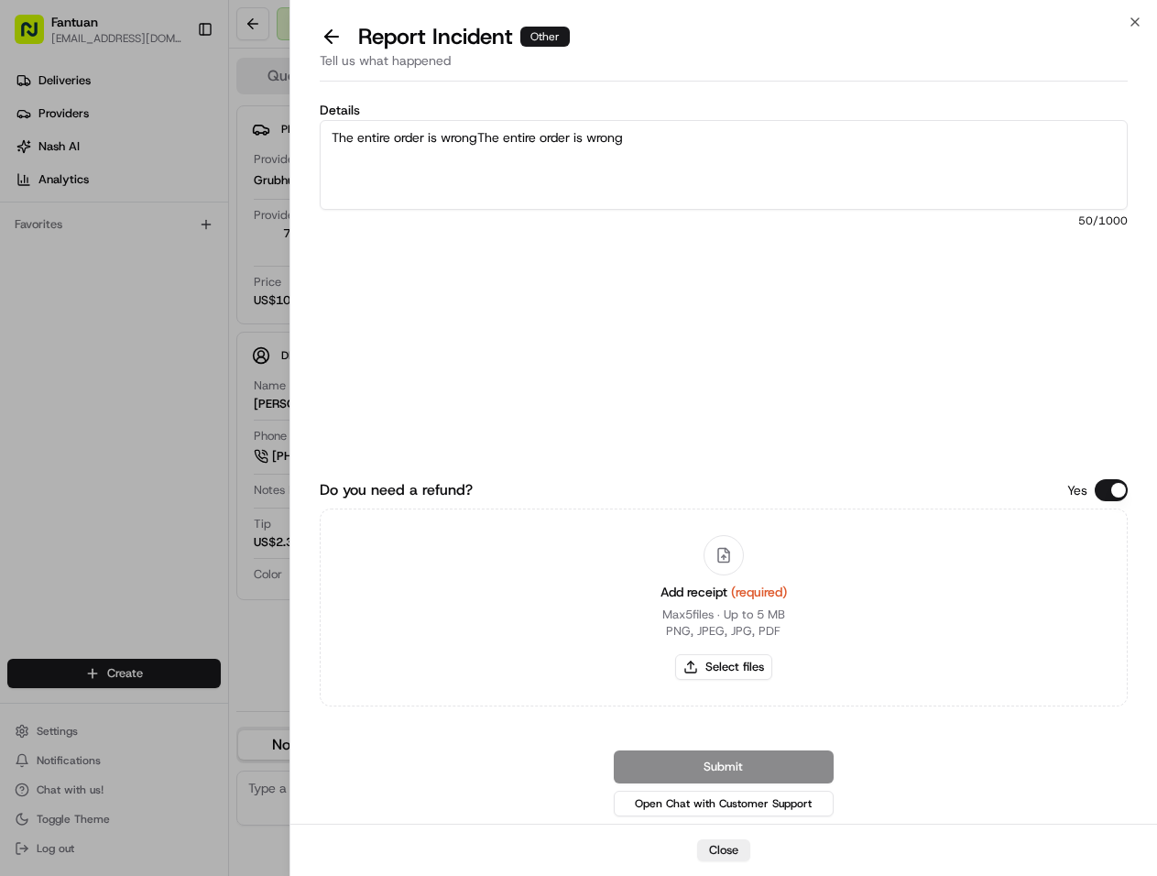
click at [0, 131] on html "Fantuan zhaodaiwei@fantuan.ca Toggle Sidebar Deliveries Providers Nash AI Analy…" at bounding box center [578, 438] width 1157 height 876
paste textarea
type textarea "The entire order is wrong"
click at [726, 663] on button "Select files" at bounding box center [723, 667] width 97 height 26
type input "C:\fakepath\1957217319092510720.jpg"
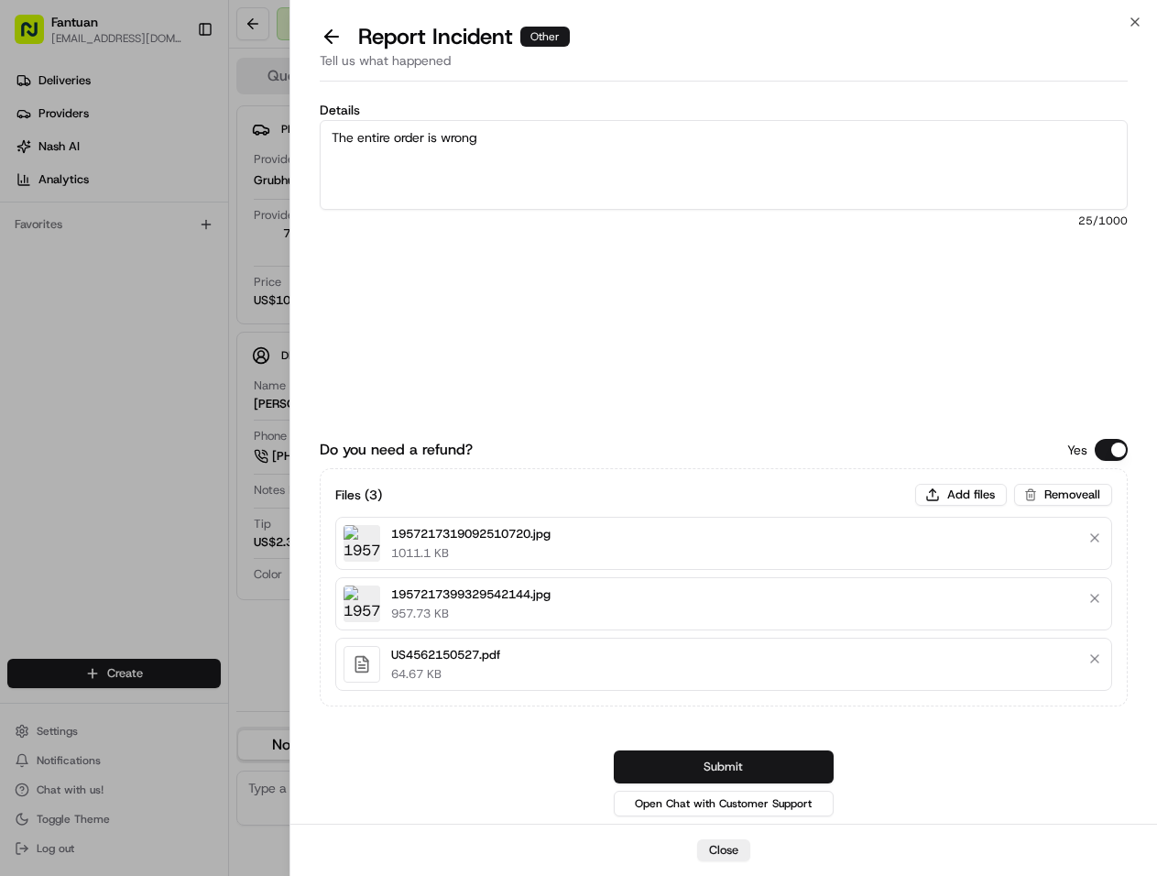
click at [742, 761] on button "Submit" at bounding box center [724, 766] width 220 height 33
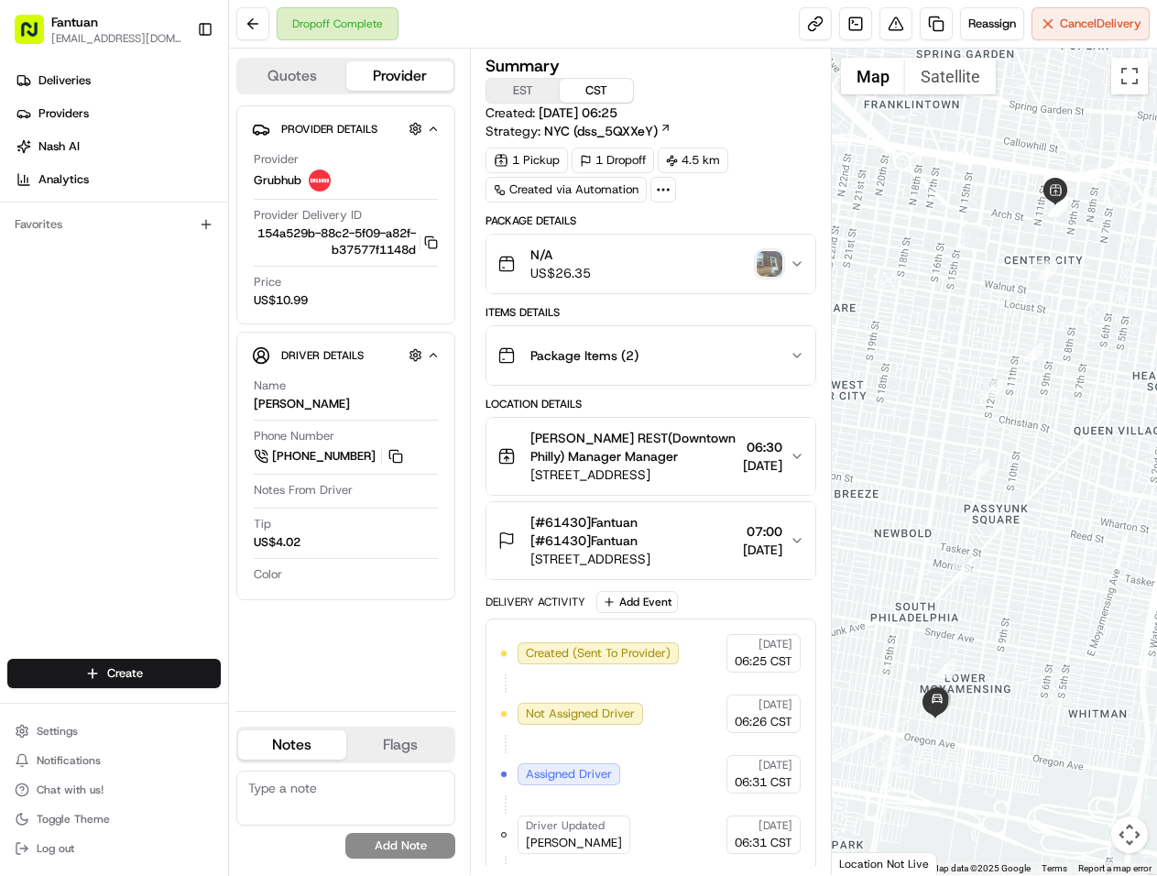
click at [753, 106] on div "Summary EST CST Created: 18/08/2025 06:25 Strategy: NYC (dss_5QXXeY)" at bounding box center [651, 99] width 331 height 82
click at [873, 19] on div "Reassign Cancel Delivery" at bounding box center [974, 23] width 351 height 33
click at [881, 19] on button at bounding box center [896, 23] width 33 height 33
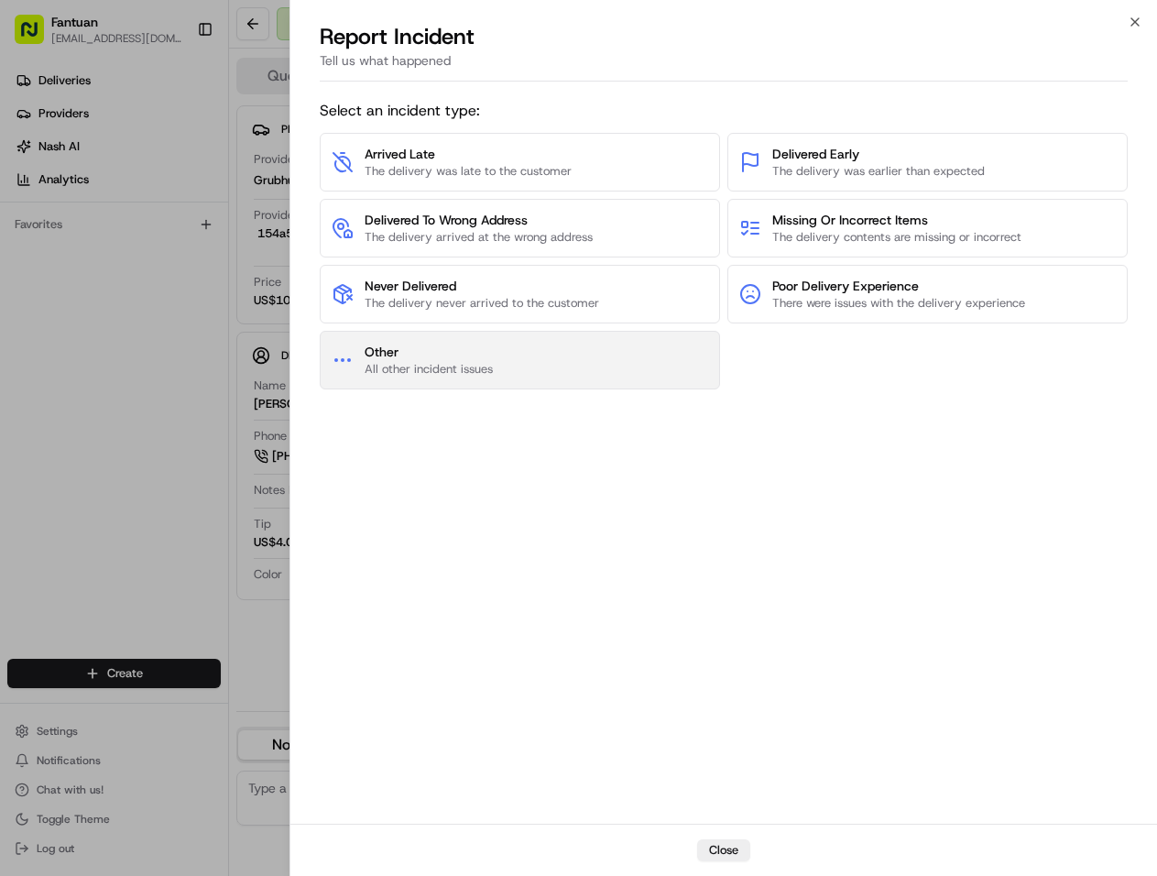
click at [625, 367] on button "Other All other incident issues" at bounding box center [520, 360] width 400 height 59
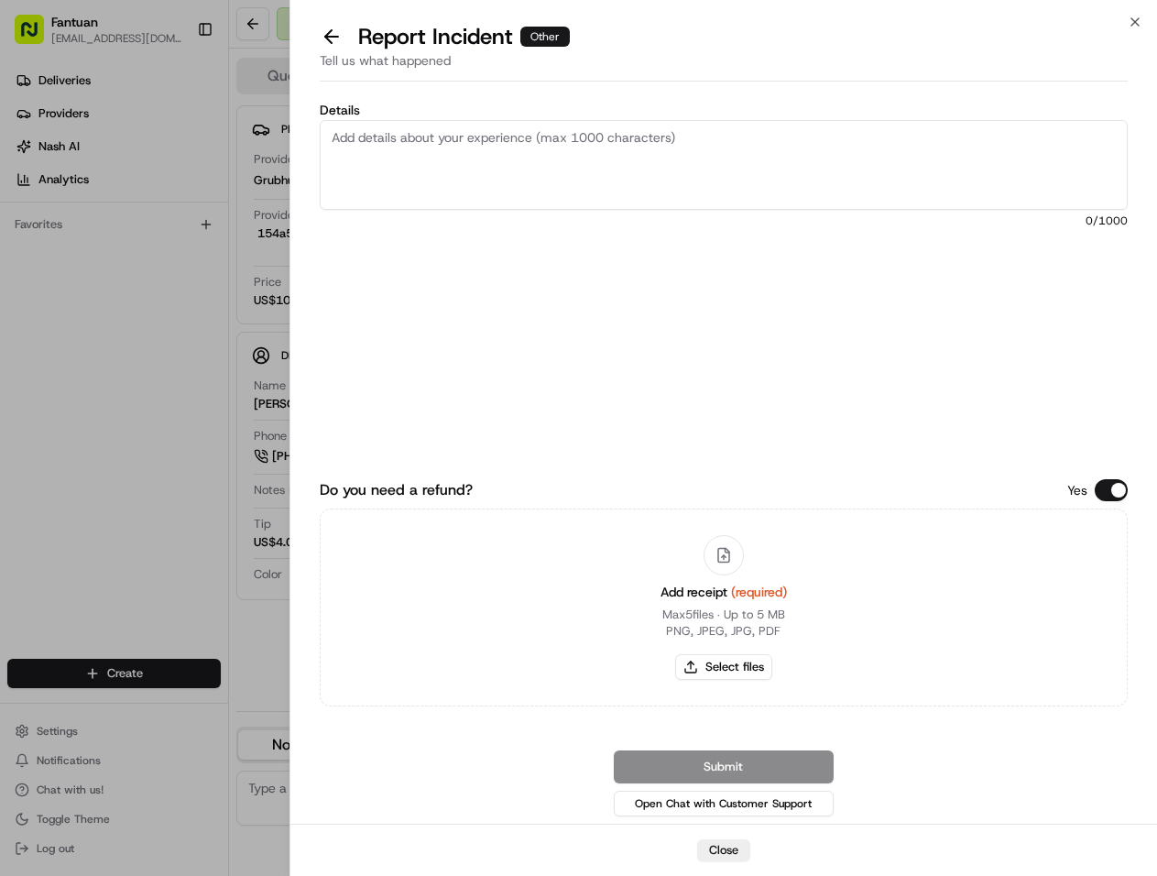
click at [618, 148] on textarea "Details" at bounding box center [724, 165] width 808 height 90
paste textarea "The entire order is wrong"
type textarea "The entire order is wrong"
click at [741, 665] on button "Select files" at bounding box center [723, 667] width 97 height 26
type input "C:\fakepath\1957216221640298496.jpg"
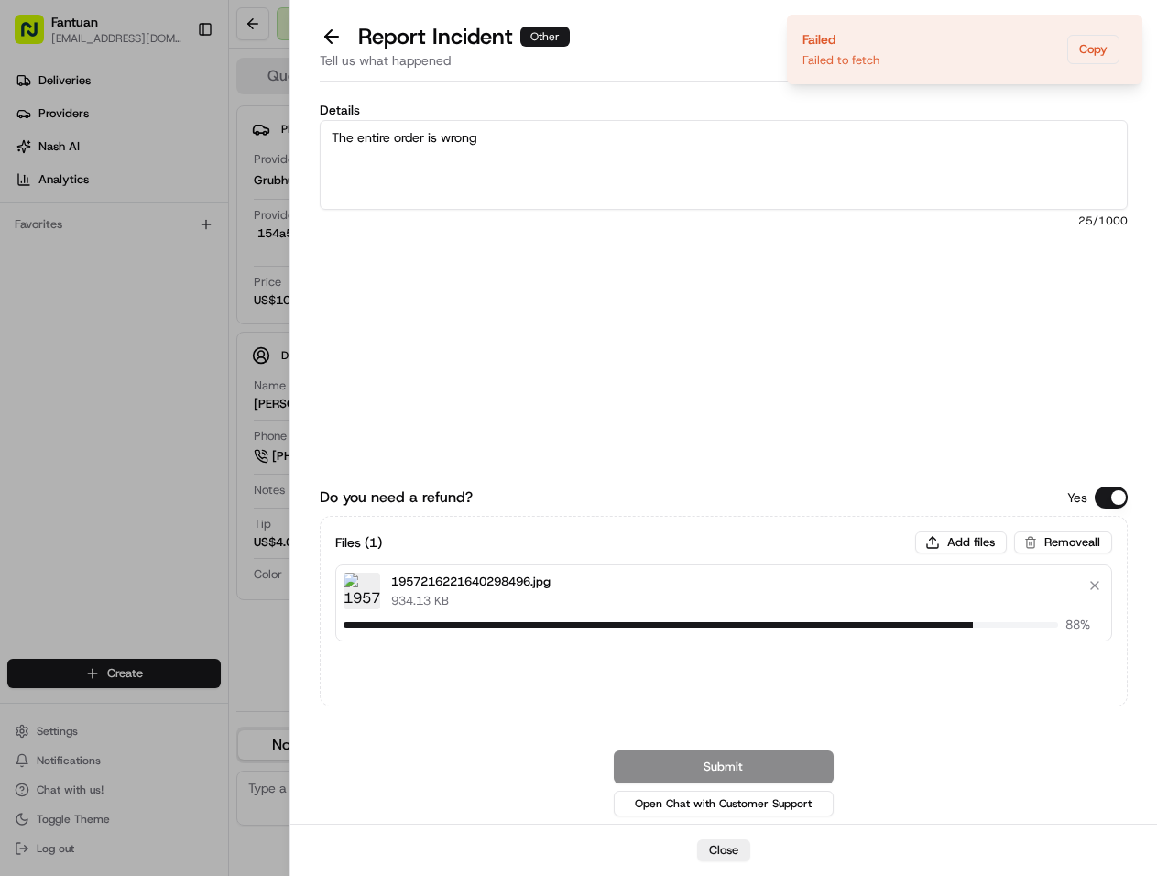
click at [696, 470] on div "Do you need a refund? Yes Files ( 1 ) Add files Remove all 1957216221640298496.…" at bounding box center [724, 614] width 808 height 411
click at [798, 415] on div "Do you need a refund? Yes Files ( 1 ) Add files Remove all 1957216221640298496.…" at bounding box center [724, 614] width 808 height 411
click at [976, 679] on div "Files ( 1 ) Add files Remove all 1957216221640298496.jpg 934.13 KB 99 %" at bounding box center [724, 611] width 808 height 191
click at [961, 542] on button "Add files" at bounding box center [961, 542] width 92 height 22
type input "C:\fakepath\US1827483648.pdf"
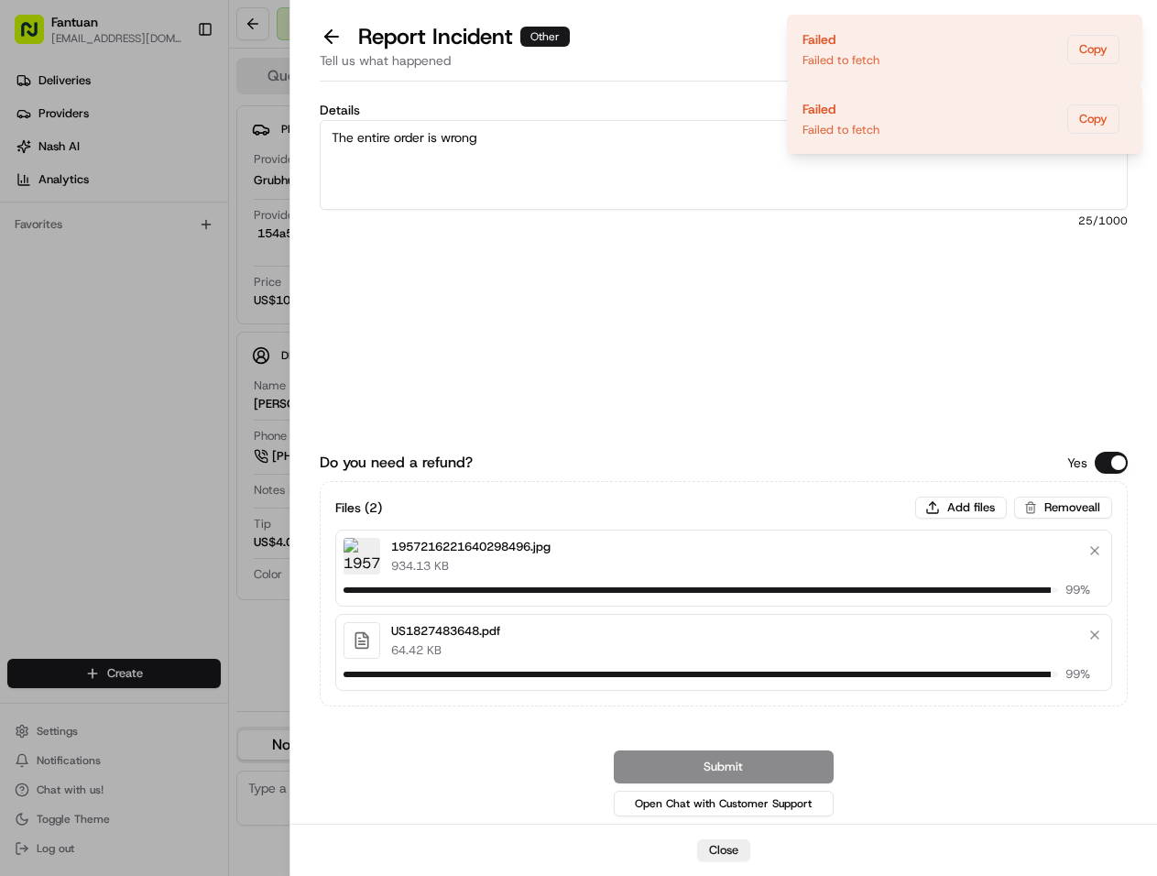
click at [910, 387] on div "Details The entire order is wrong 25 /1000" at bounding box center [724, 247] width 808 height 287
click at [551, 430] on div "Do you need a refund? Yes Files ( 2 ) Add files Remove all 1957216221640298496.…" at bounding box center [724, 614] width 808 height 411
click at [551, 429] on div "Do you need a refund? Yes Files ( 2 ) Add files Remove all 1957216221640298496.…" at bounding box center [724, 614] width 808 height 411
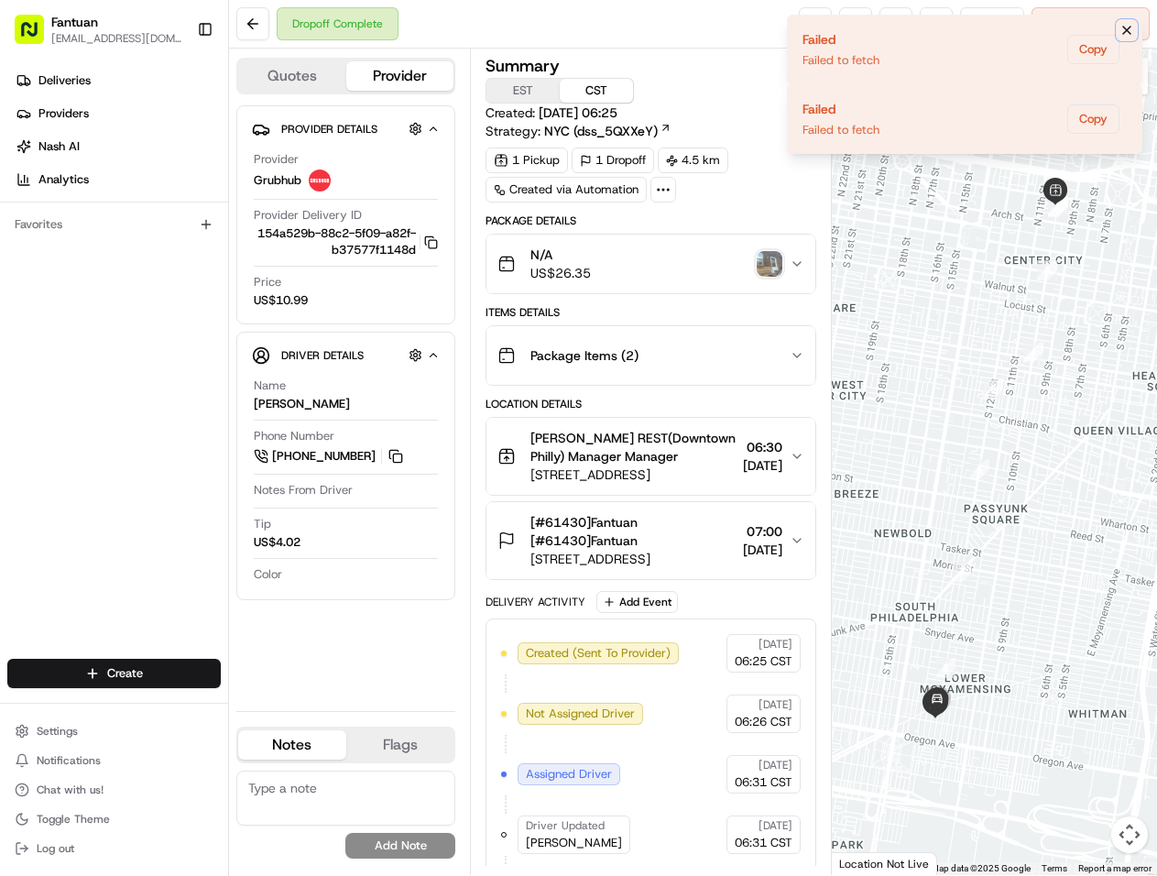
click at [1127, 27] on icon "Notifications (F8)" at bounding box center [1127, 30] width 15 height 15
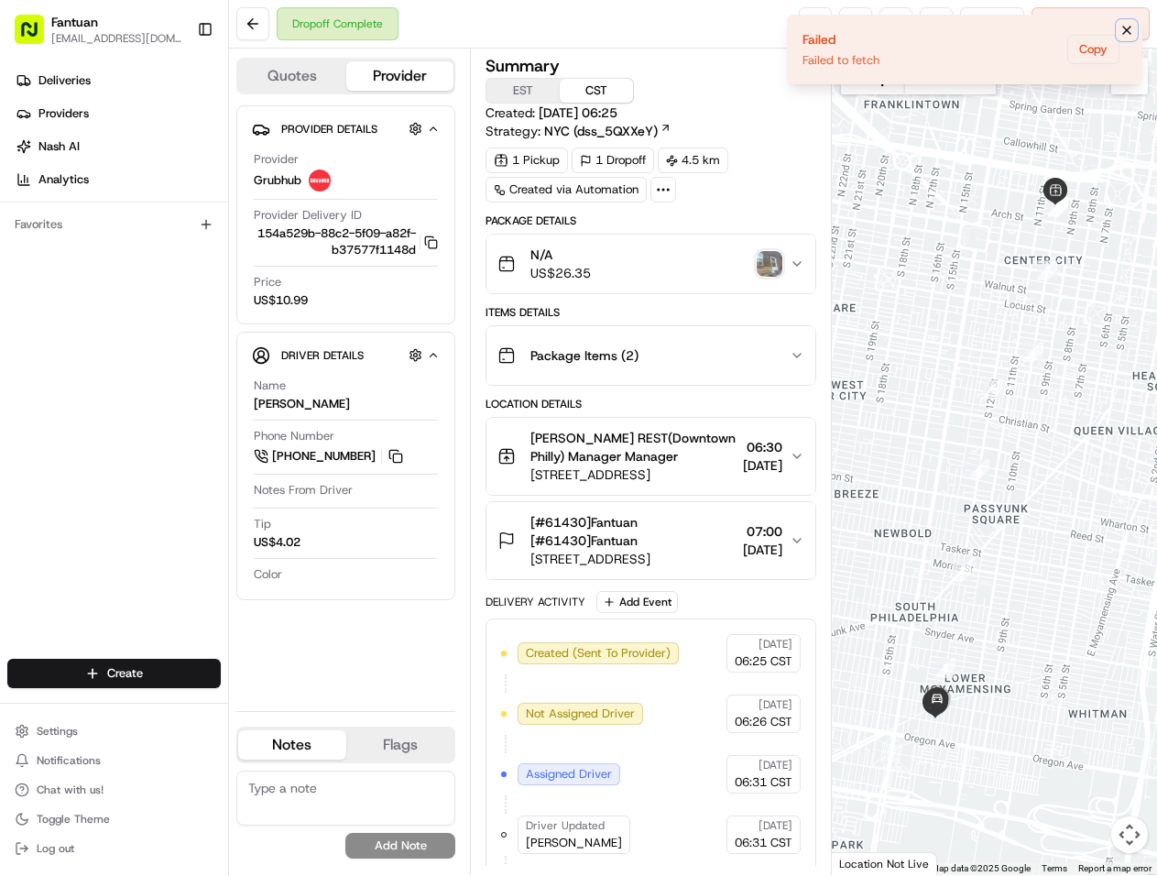
click at [1134, 37] on button "Notifications (F8)" at bounding box center [1127, 30] width 22 height 22
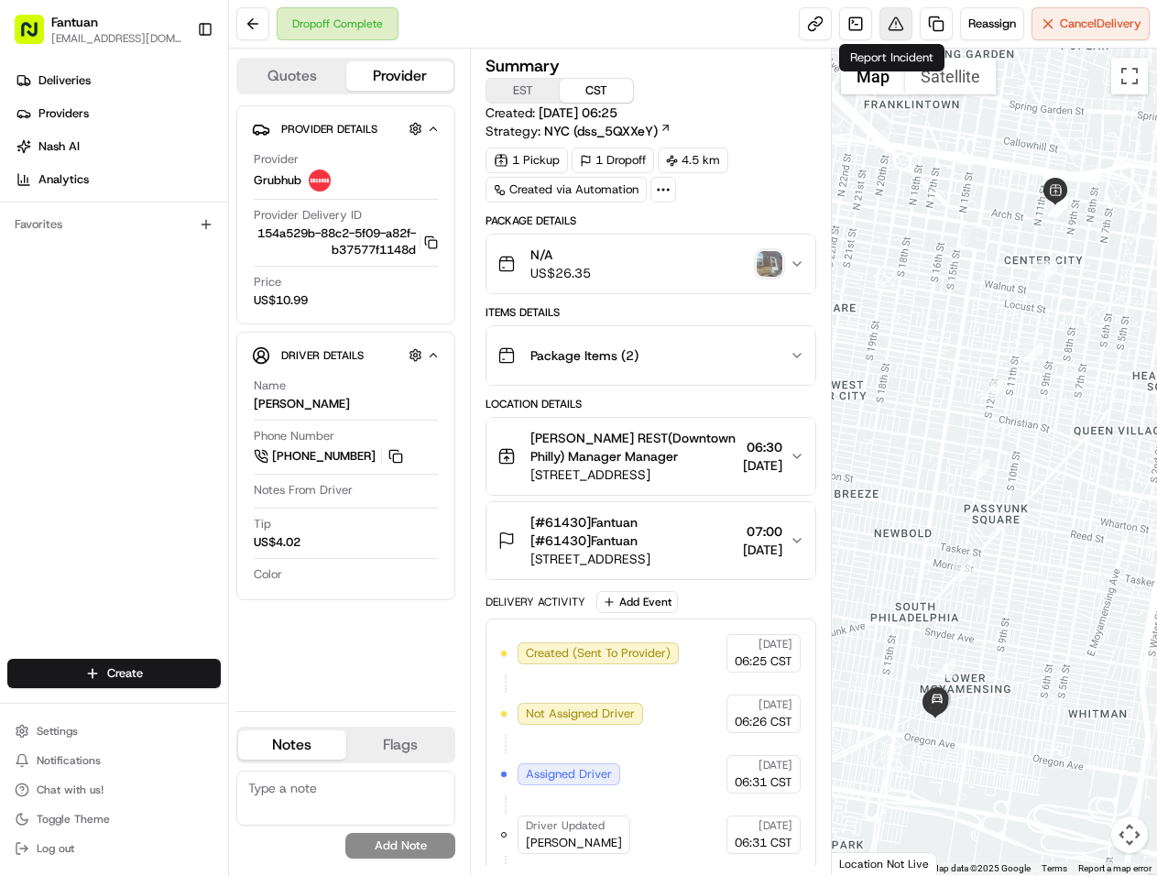
click at [902, 20] on button at bounding box center [896, 23] width 33 height 33
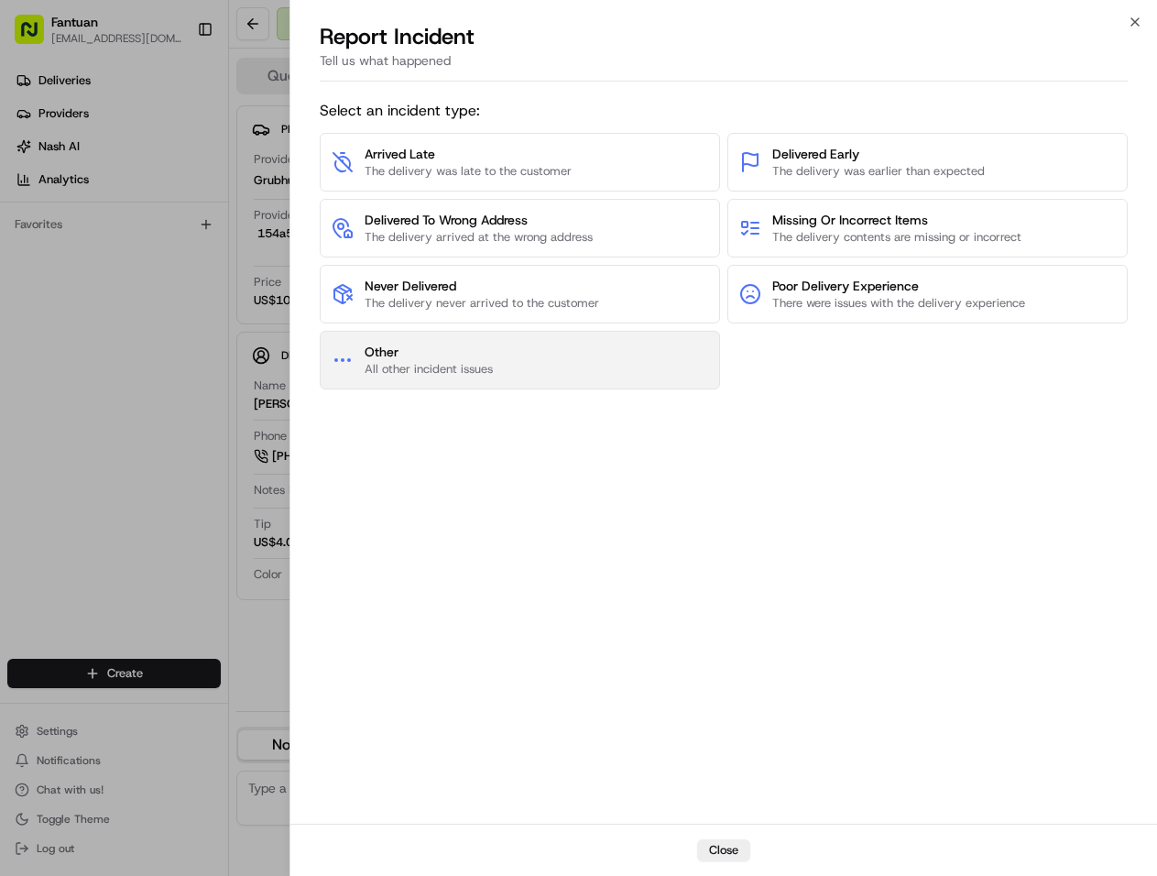
click at [564, 357] on button "Other All other incident issues" at bounding box center [520, 360] width 400 height 59
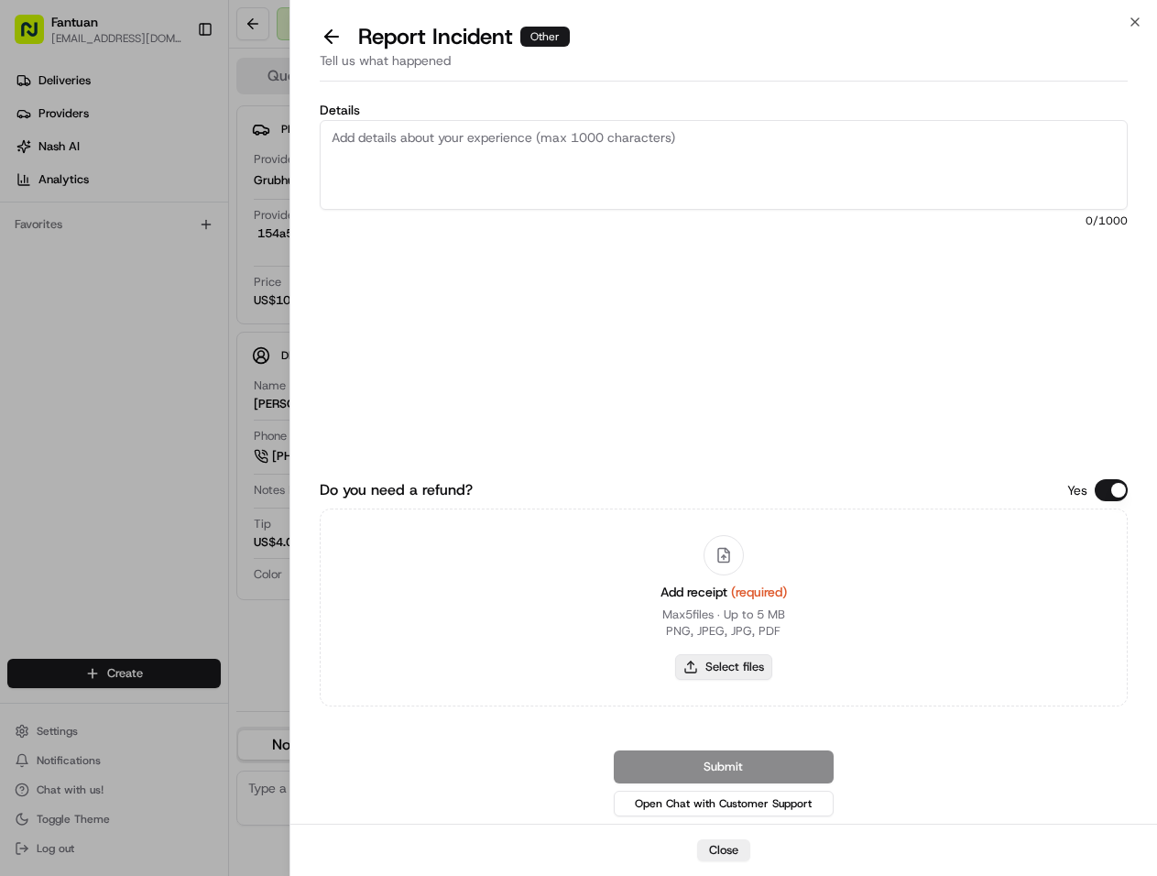
click at [731, 671] on button "Select files" at bounding box center [723, 667] width 97 height 26
type input "C:\fakepath\1957216221640298496.jpg"
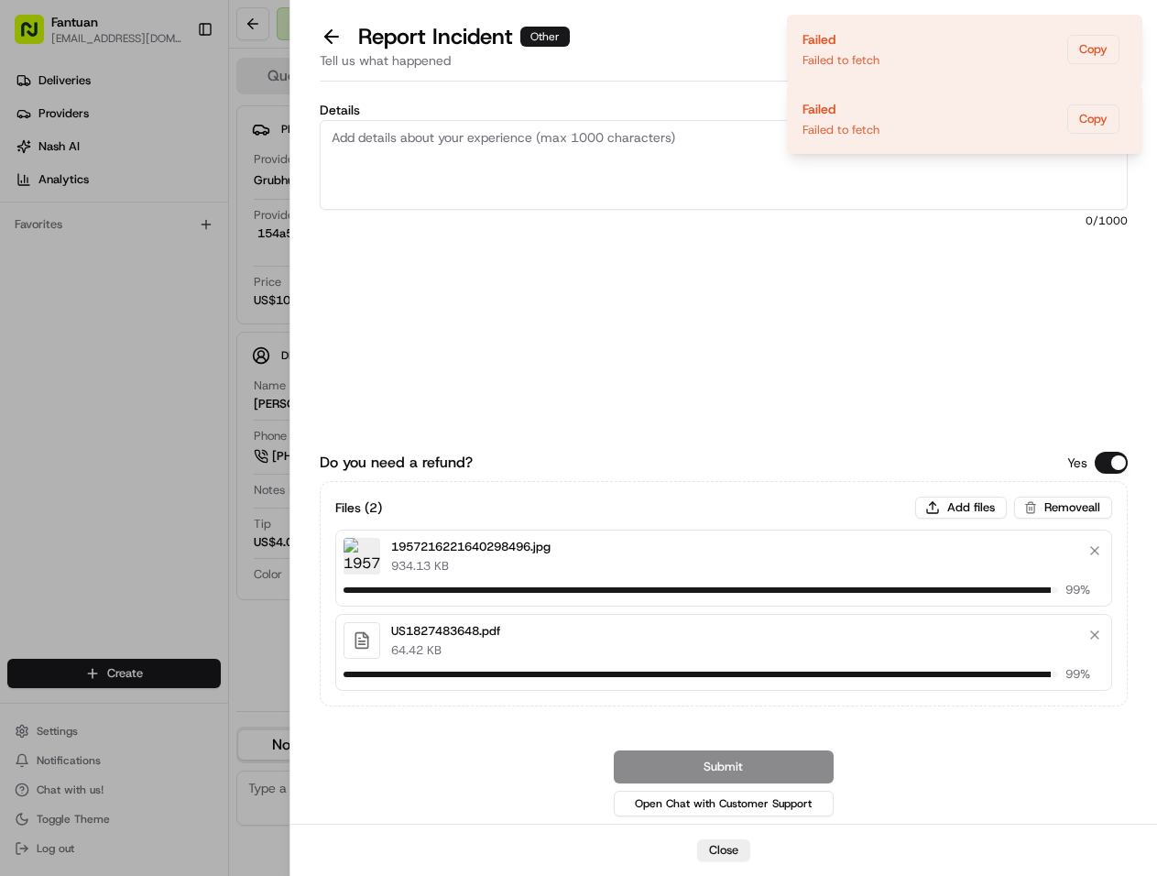
click at [446, 360] on div "Details 0 /1000" at bounding box center [724, 247] width 808 height 287
click at [875, 386] on div "Details 0 /1000" at bounding box center [724, 247] width 808 height 287
click at [957, 268] on div "Details 0 /1000" at bounding box center [724, 247] width 808 height 287
click at [602, 345] on div "Details 0 /1000" at bounding box center [724, 247] width 808 height 287
click at [1130, 33] on icon "Notifications (F8)" at bounding box center [1126, 30] width 7 height 7
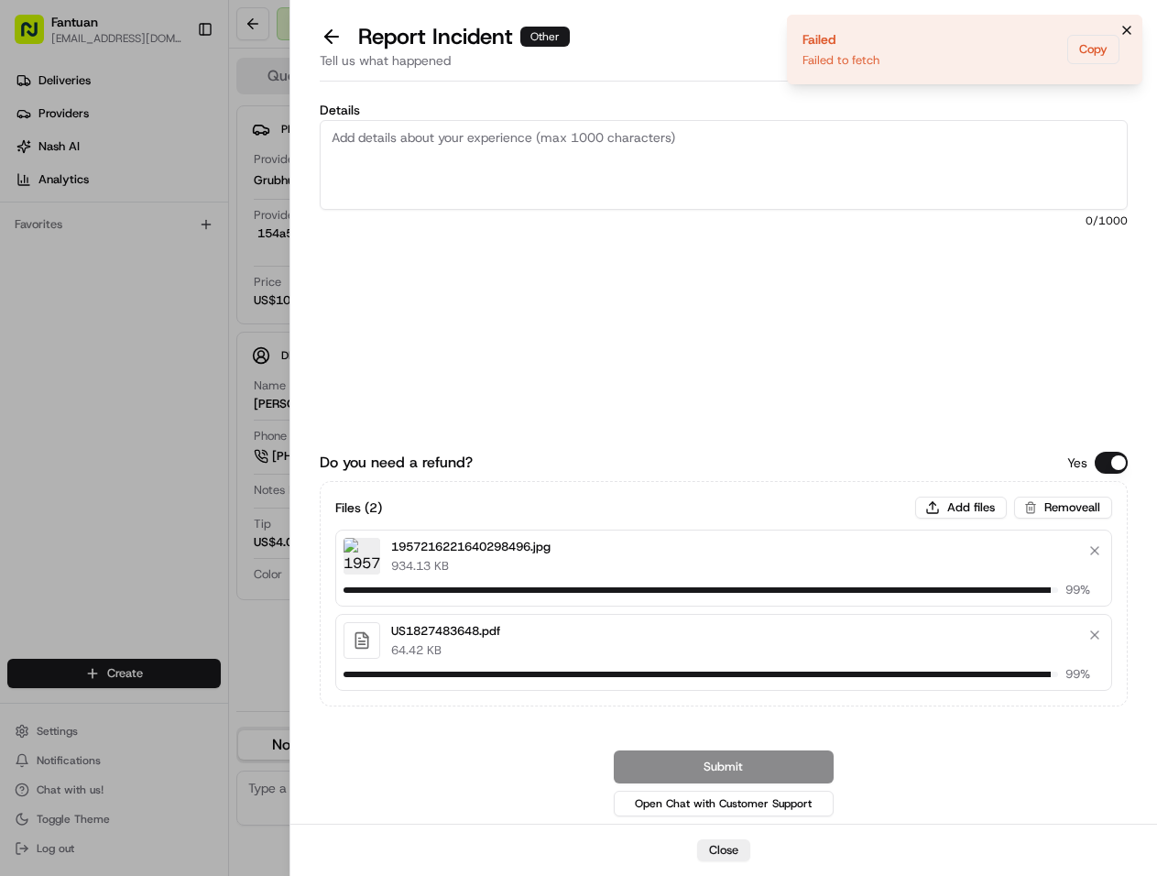
click at [1133, 31] on icon "Notifications (F8)" at bounding box center [1127, 30] width 15 height 15
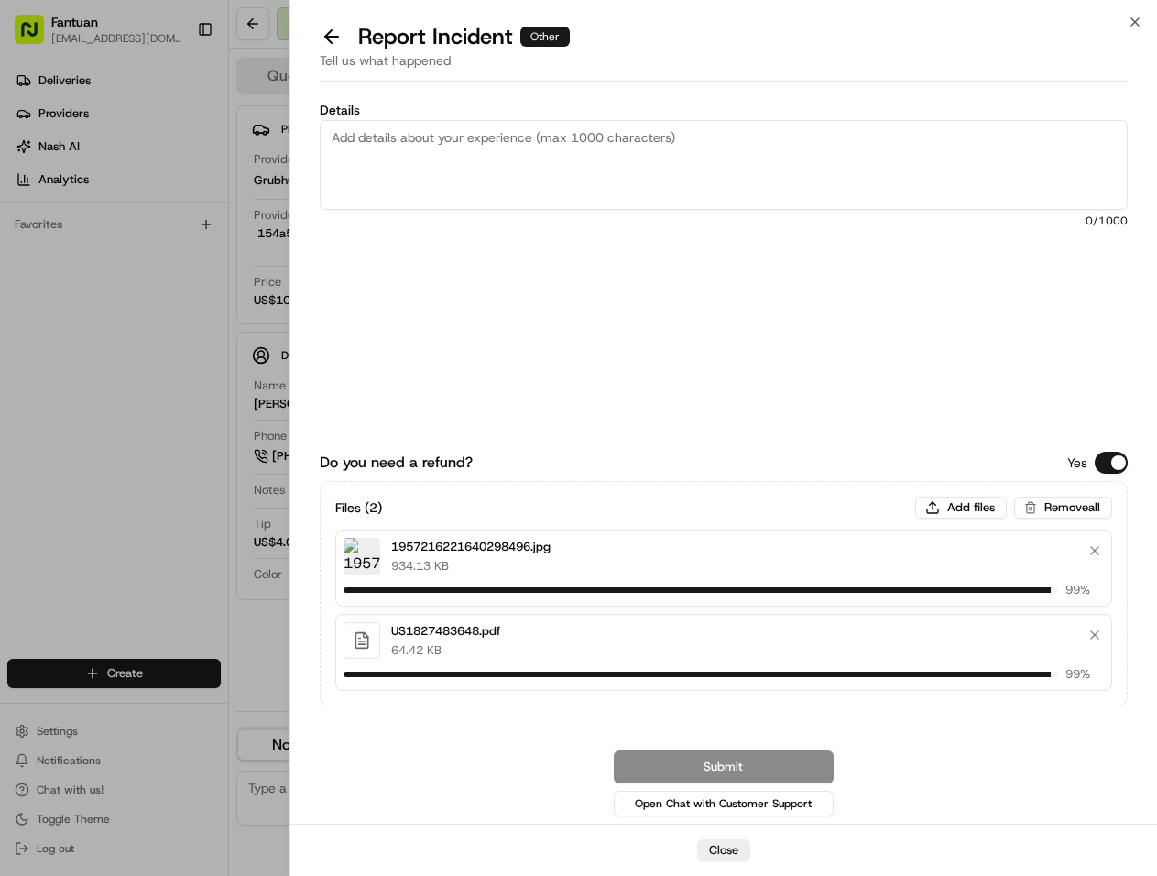
click at [638, 309] on div "Details 0 /1000" at bounding box center [724, 247] width 808 height 287
click at [930, 513] on button "Add files" at bounding box center [961, 508] width 92 height 22
type input "C:\fakepath\US1827483648.pdf"
click at [722, 166] on textarea "Details" at bounding box center [724, 165] width 808 height 90
click at [1100, 550] on button "Remove file" at bounding box center [1095, 551] width 26 height 26
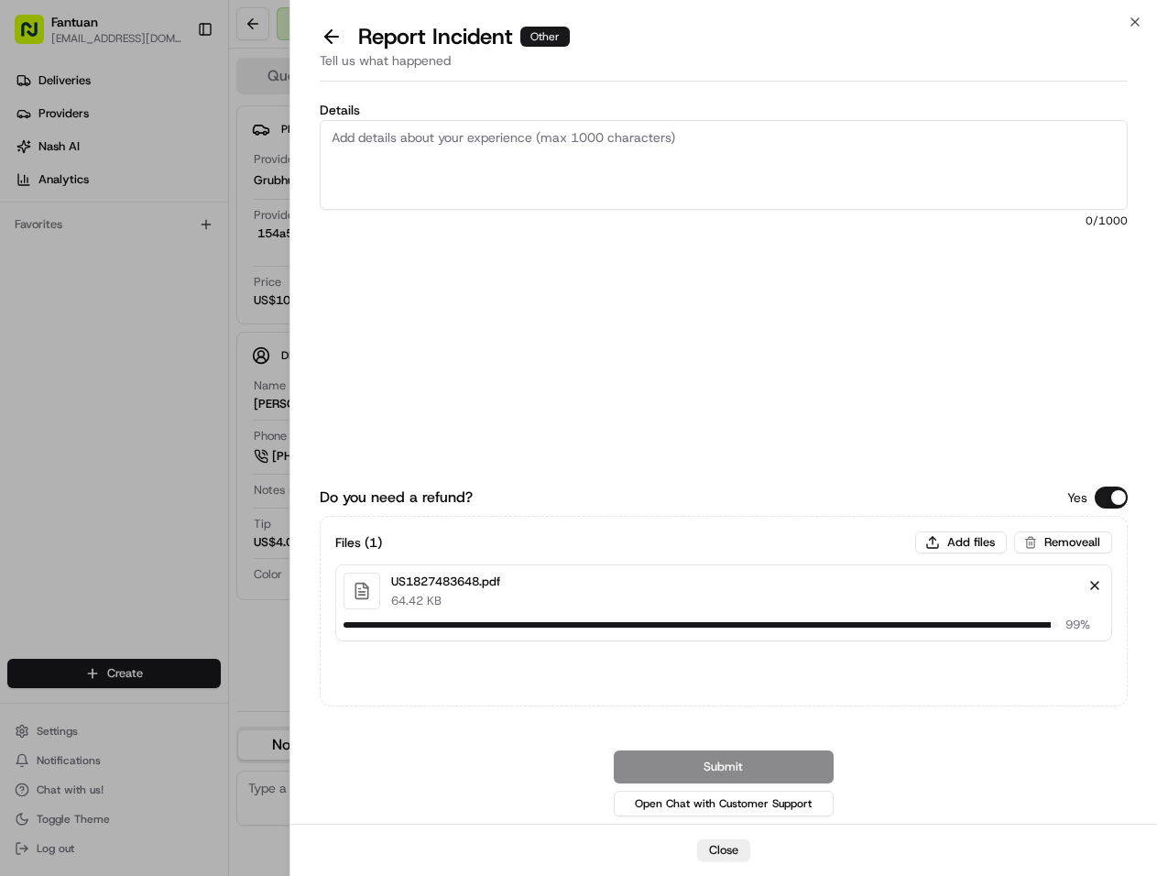
click at [1097, 589] on button "Remove file" at bounding box center [1095, 586] width 26 height 26
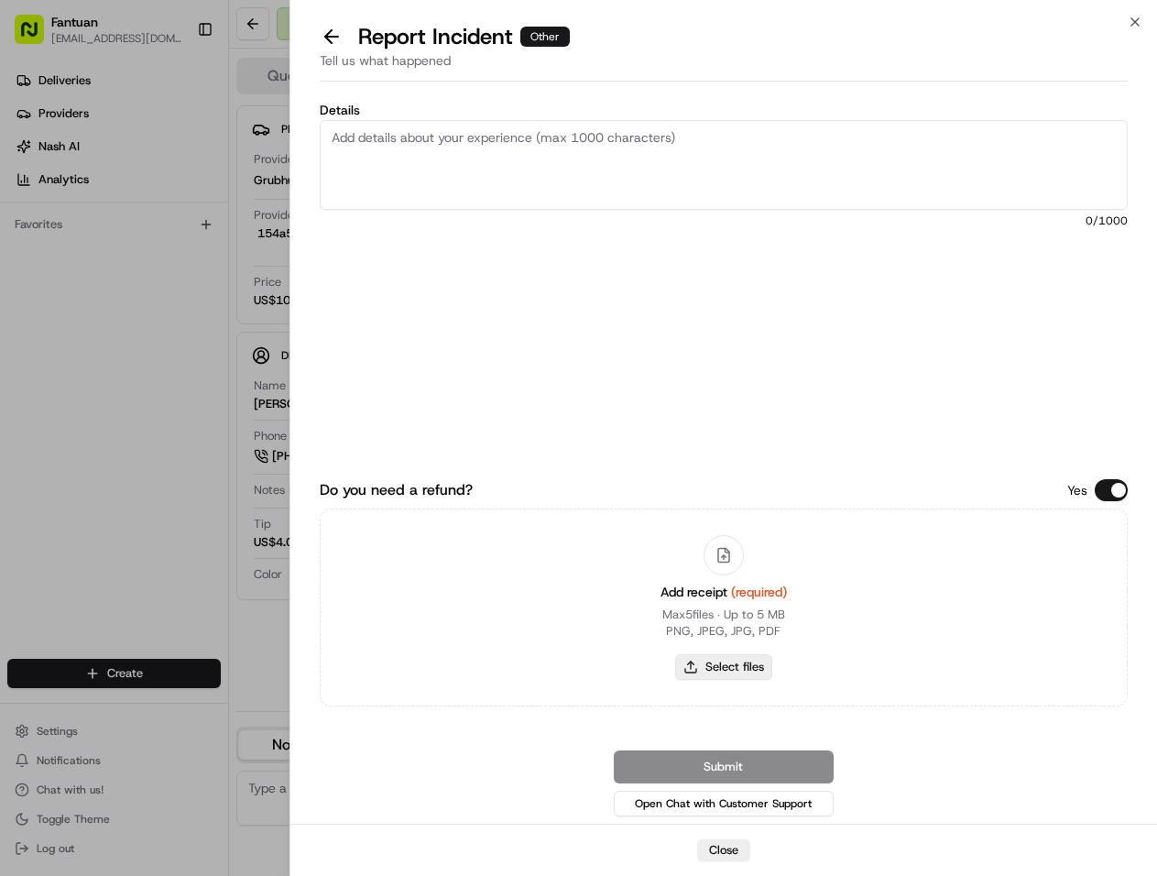
click at [735, 659] on button "Select files" at bounding box center [723, 667] width 97 height 26
type input "C:\fakepath\US1827483648.pdf"
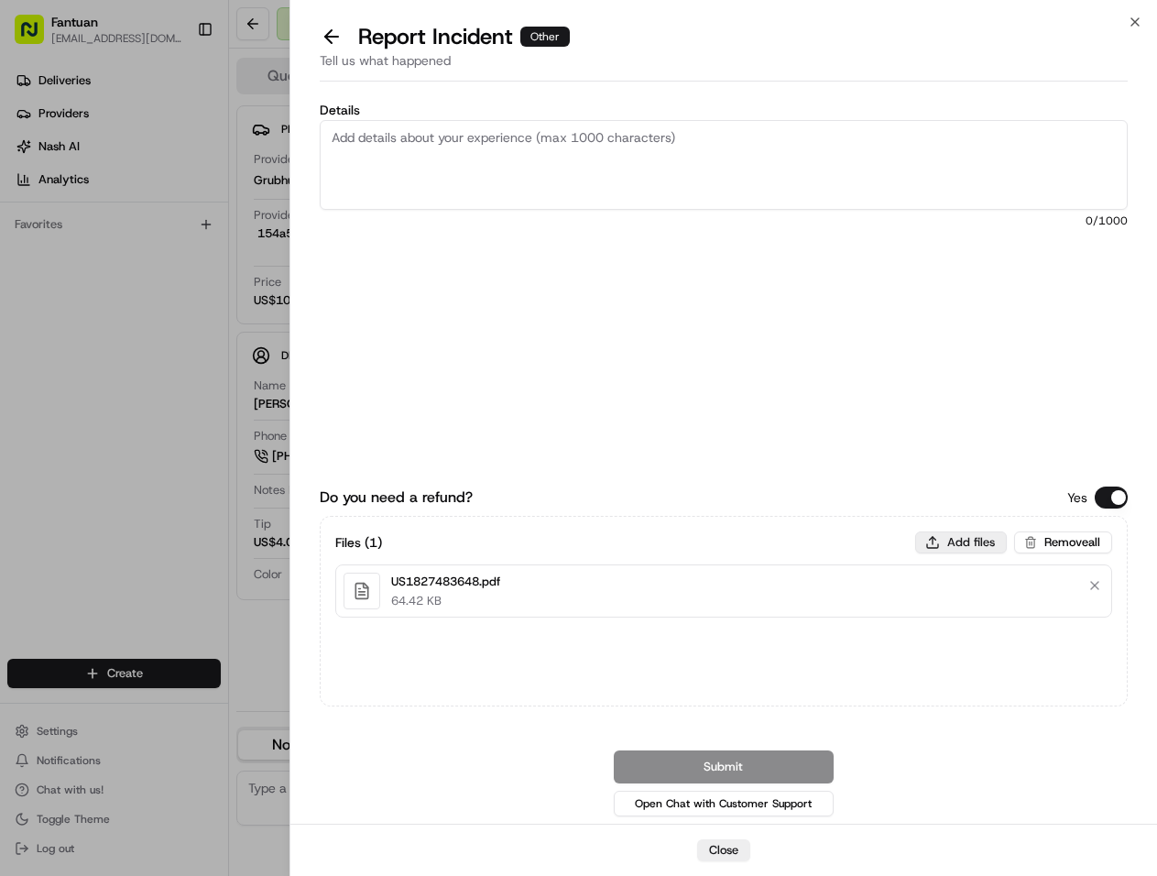
click at [969, 547] on button "Add files" at bounding box center [961, 542] width 92 height 22
type input "C:\fakepath\1957216221640298496.jpg"
paste textarea "The entire order is wrong"
type textarea "The entire order is wrong"
drag, startPoint x: 715, startPoint y: 771, endPoint x: 496, endPoint y: 747, distance: 220.3
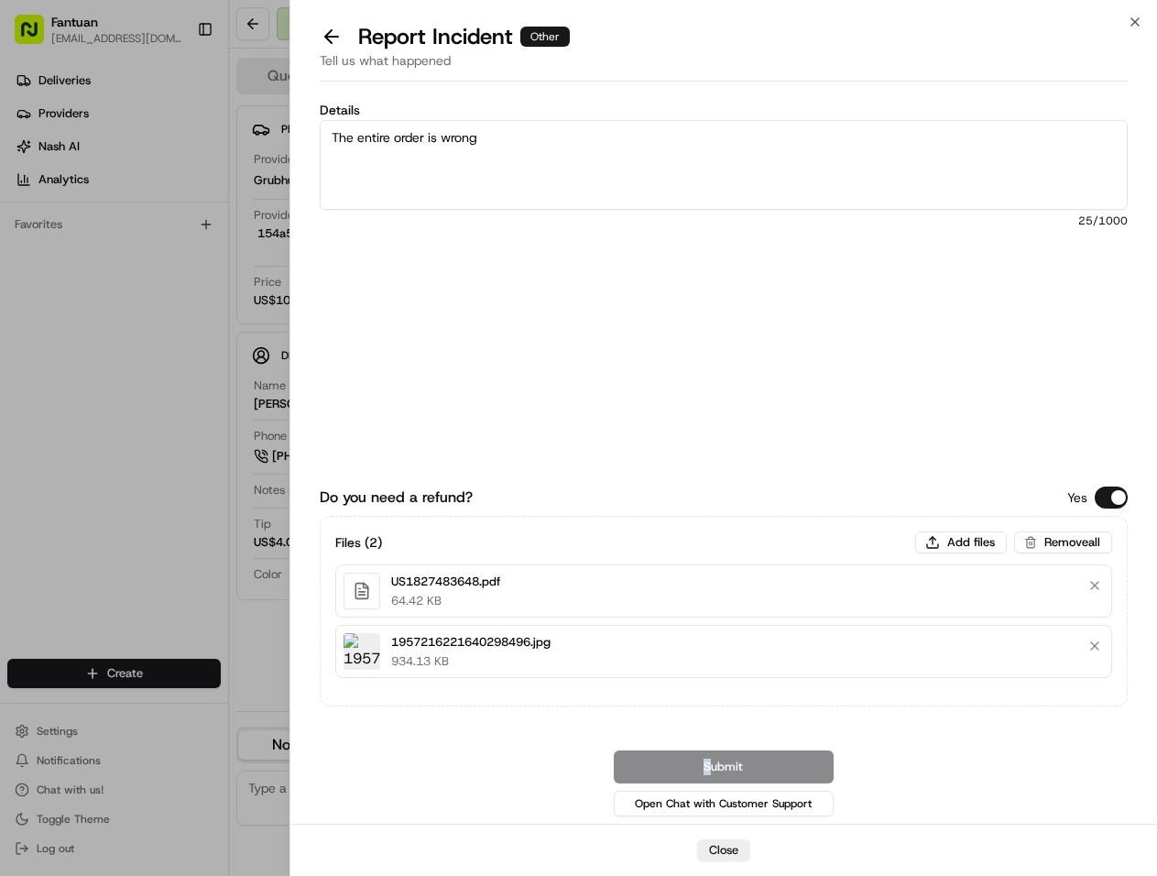
click at [528, 752] on div "Submit Open Chat with Customer Support" at bounding box center [724, 785] width 808 height 70
click at [486, 742] on div "Do you need a refund? Yes Files ( 2 ) Add files Remove all US1827483648.pdf 64.…" at bounding box center [724, 614] width 808 height 411
drag, startPoint x: 703, startPoint y: 771, endPoint x: 679, endPoint y: 771, distance: 23.8
click at [703, 771] on div "Submit Open Chat with Customer Support" at bounding box center [724, 785] width 808 height 70
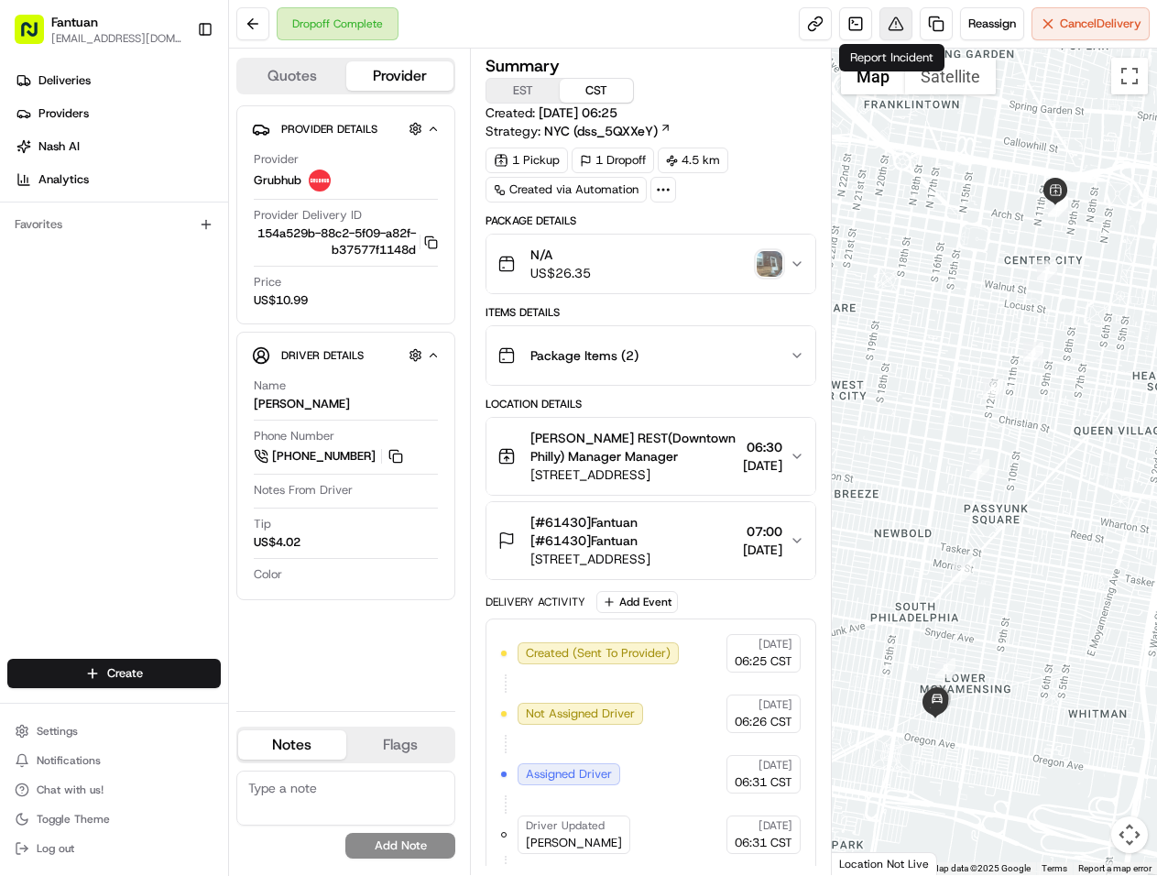
click at [881, 18] on button at bounding box center [896, 23] width 33 height 33
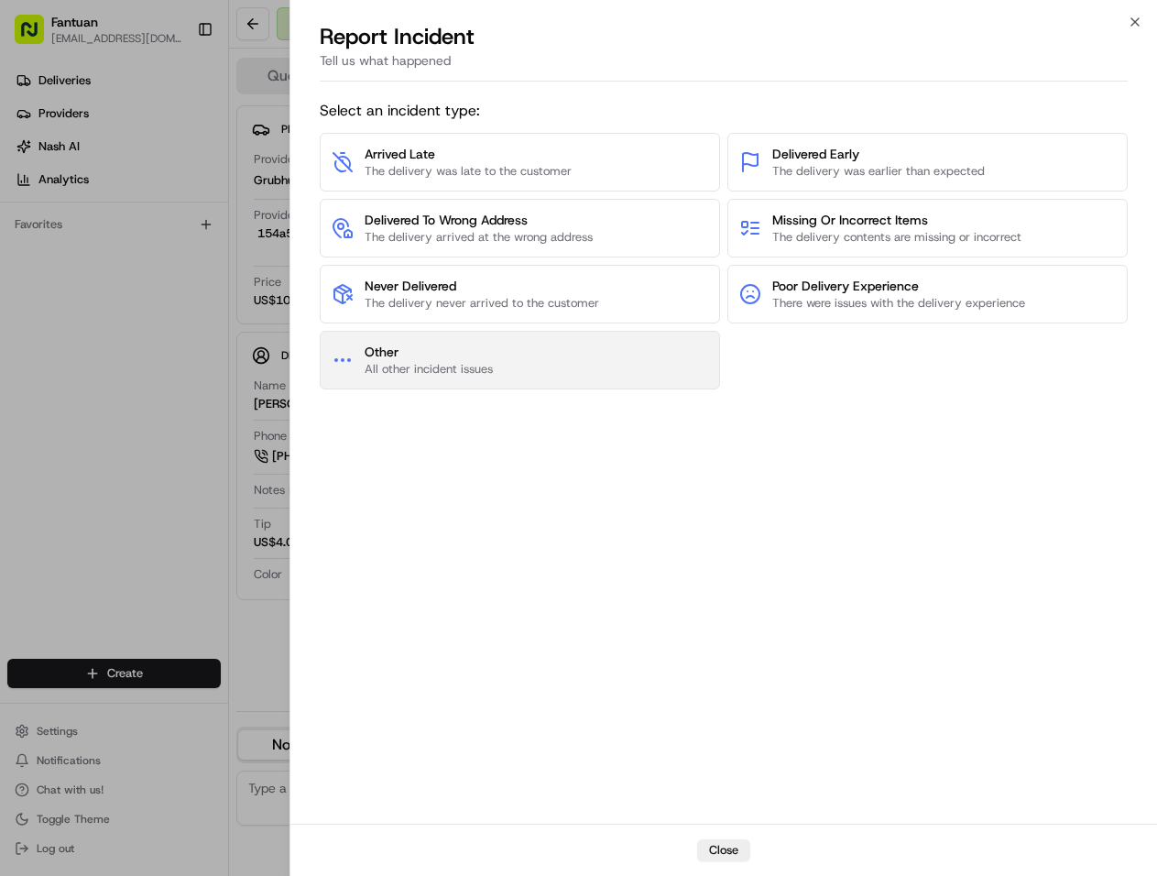
click at [538, 362] on button "Other All other incident issues" at bounding box center [520, 360] width 400 height 59
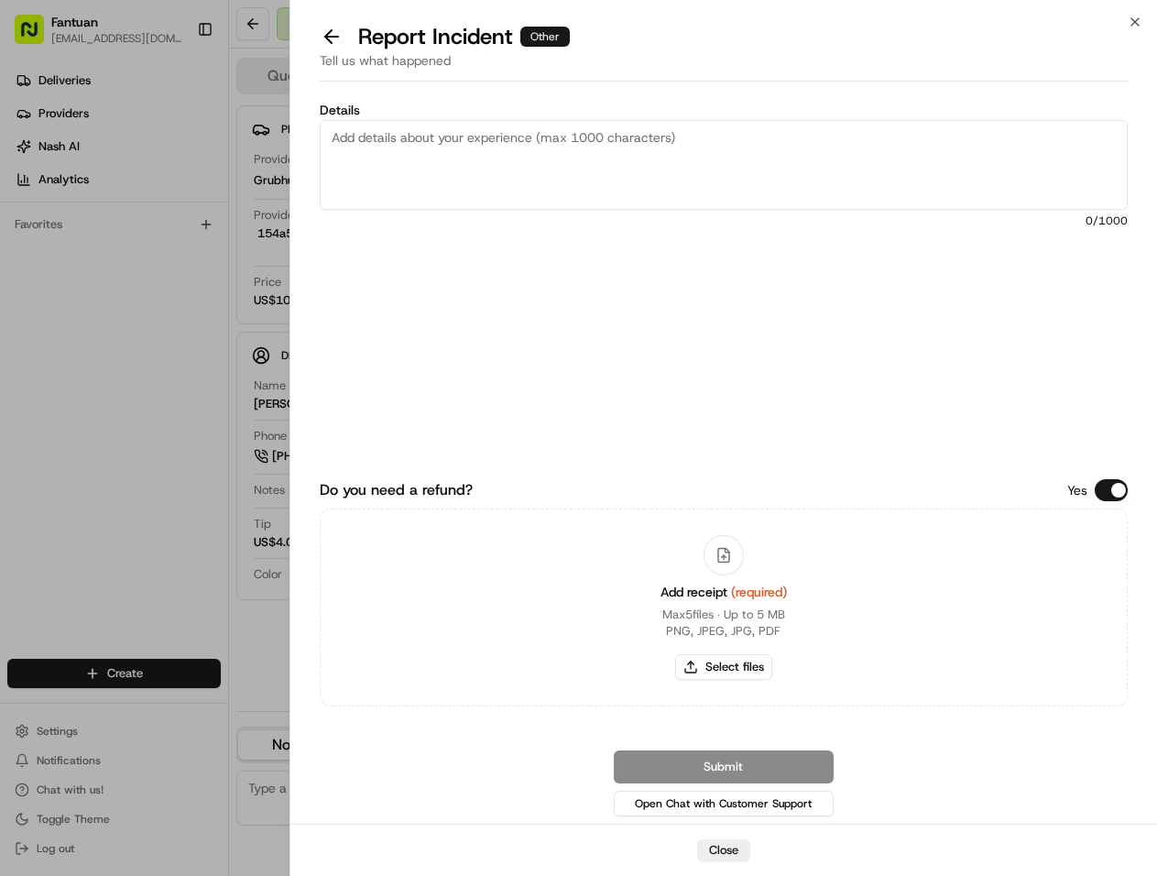
paste textarea "The entire order is wrong"
type textarea "The entire order is wrong"
click at [739, 668] on button "Select files" at bounding box center [723, 667] width 97 height 26
type input "C:\fakepath\1957216221640298496.jpg"
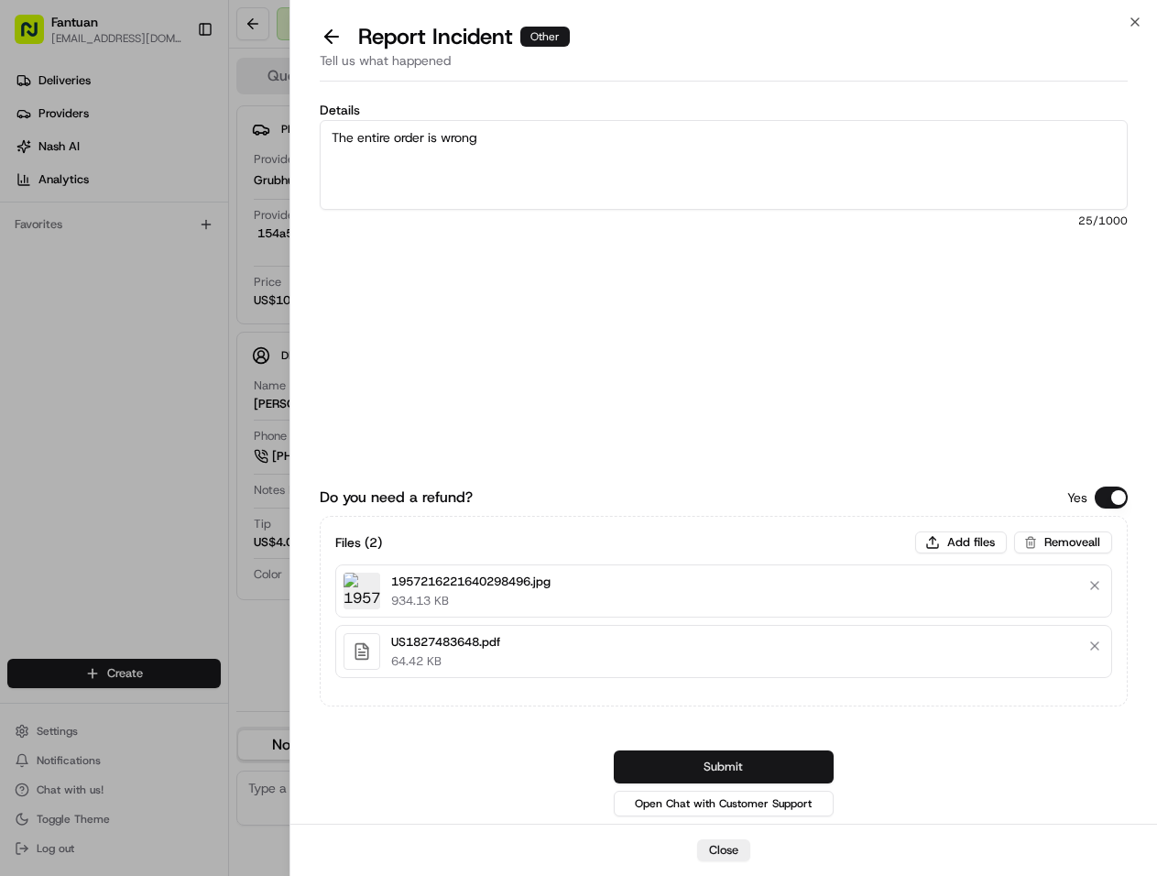
click at [721, 757] on button "Submit" at bounding box center [724, 766] width 220 height 33
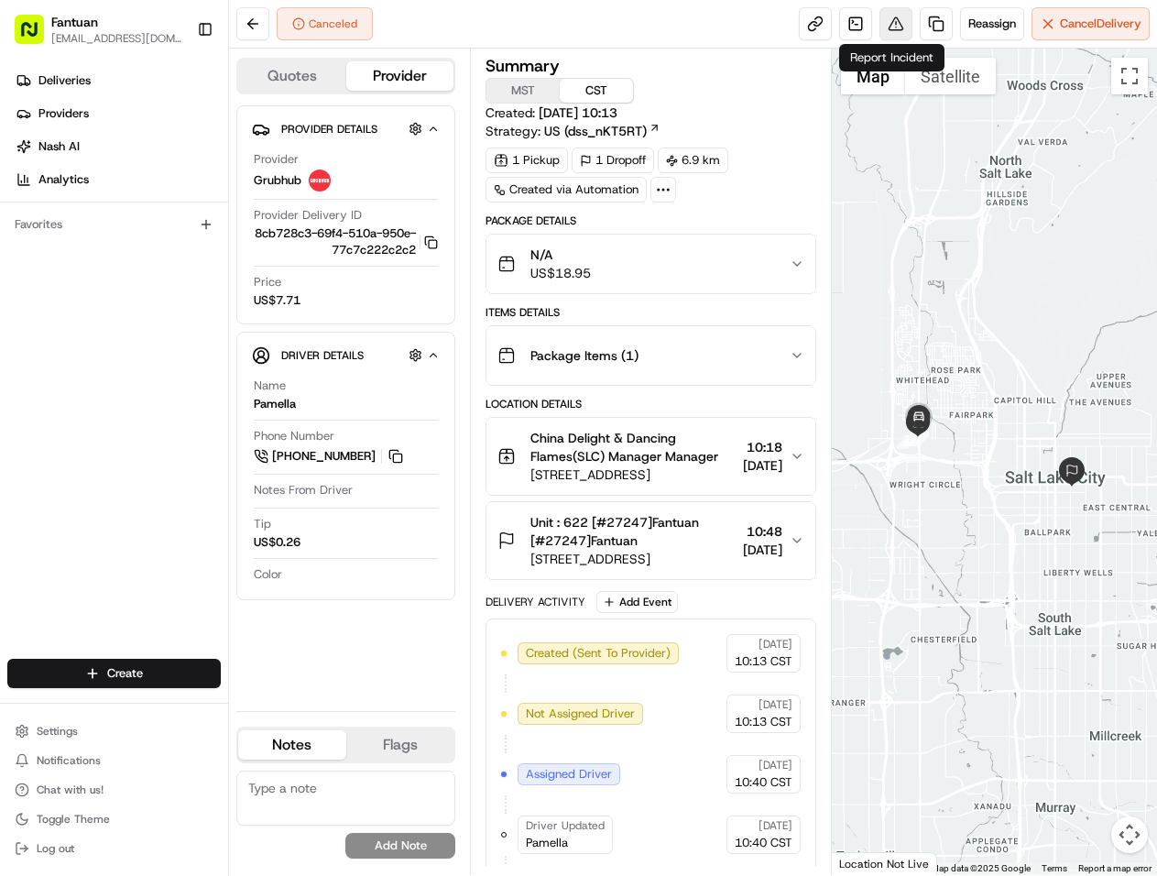
click at [880, 25] on button at bounding box center [896, 23] width 33 height 33
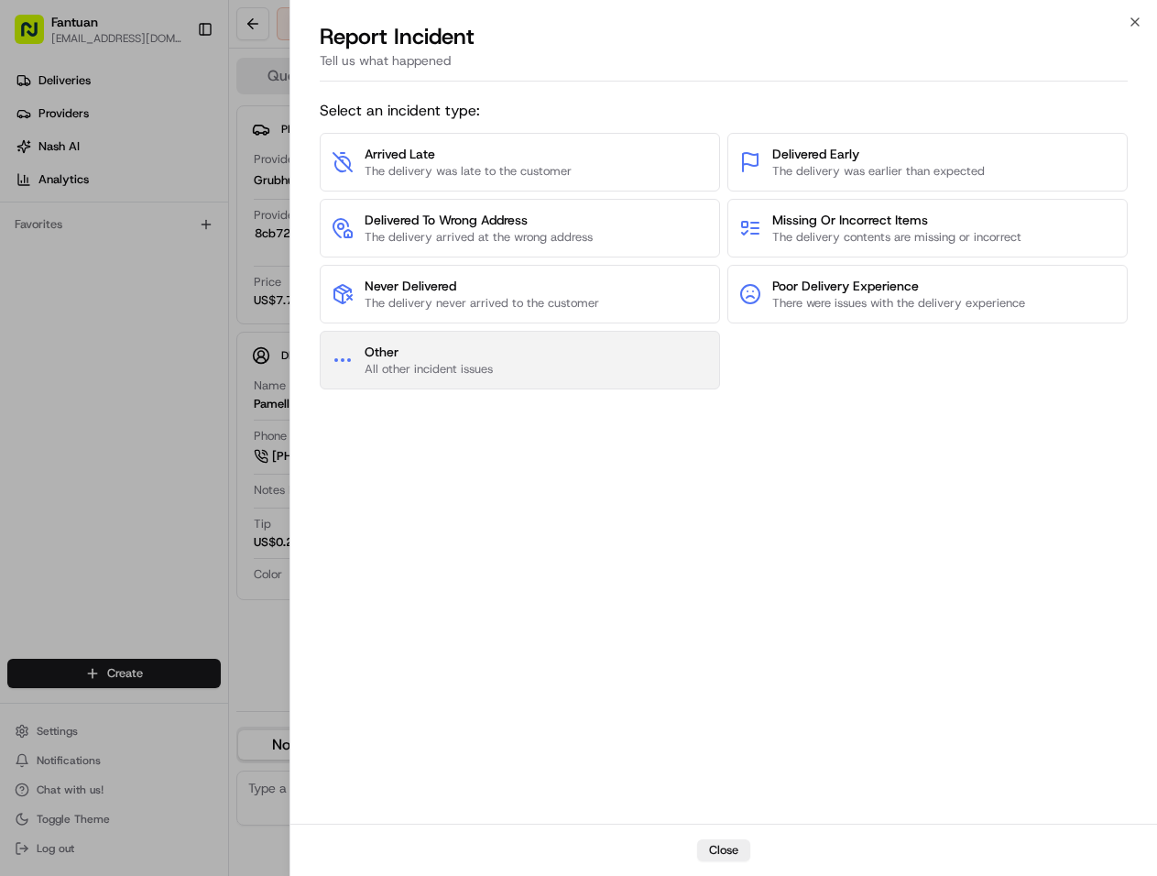
click at [588, 365] on button "Other All other incident issues" at bounding box center [520, 360] width 400 height 59
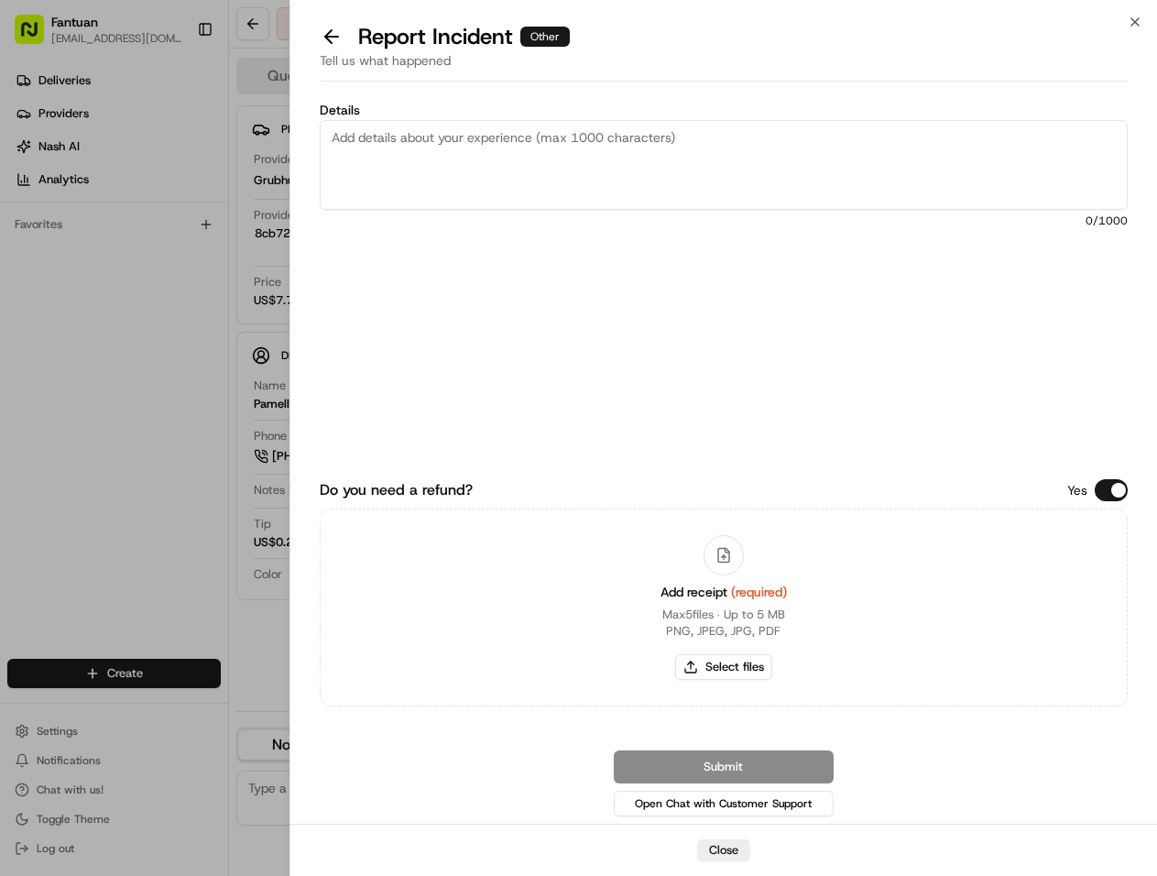
paste textarea "fail to deliver, the food has been preparedNash"
type textarea "fail to deliver, the food has been preparedNash"
click at [718, 669] on button "Select files" at bounding box center [723, 667] width 97 height 26
type input "C:\fakepath\Dingtalk_20250818123833.jpg"
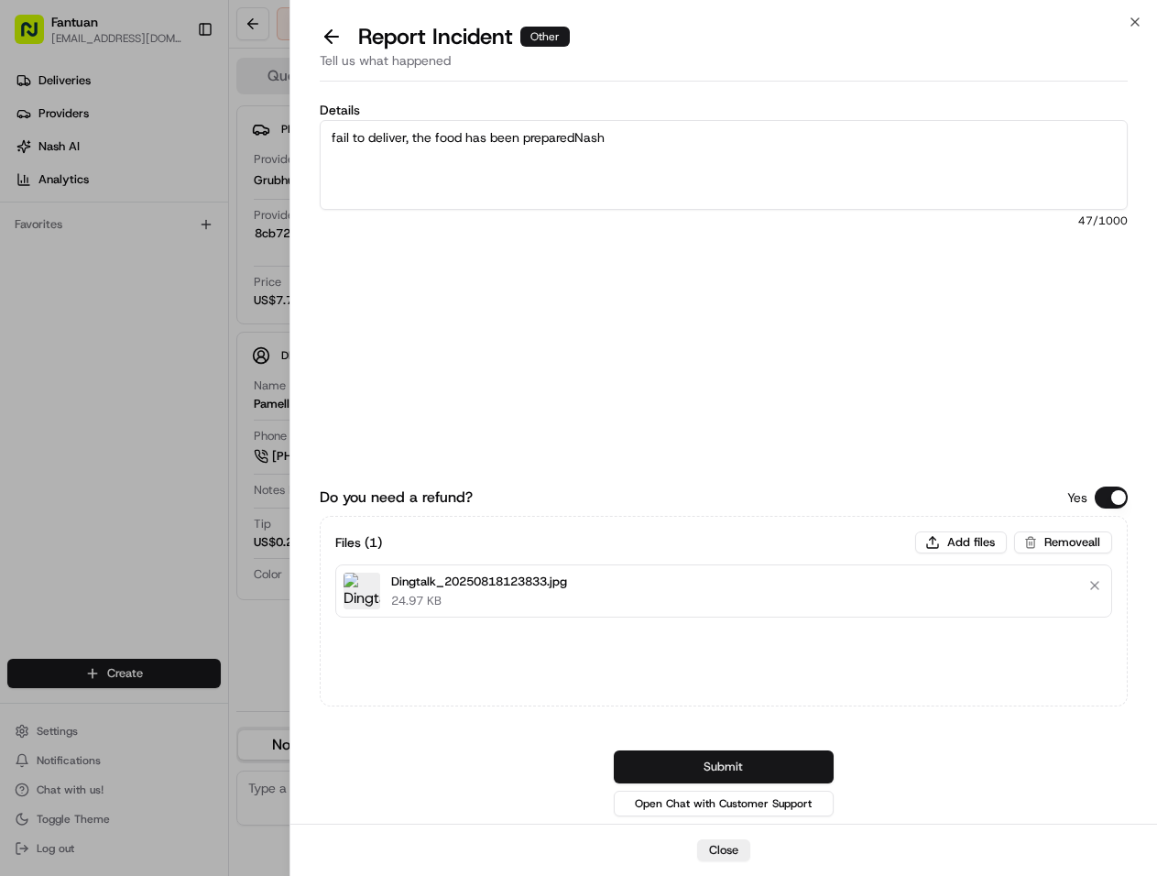
click at [708, 755] on button "Submit" at bounding box center [724, 766] width 220 height 33
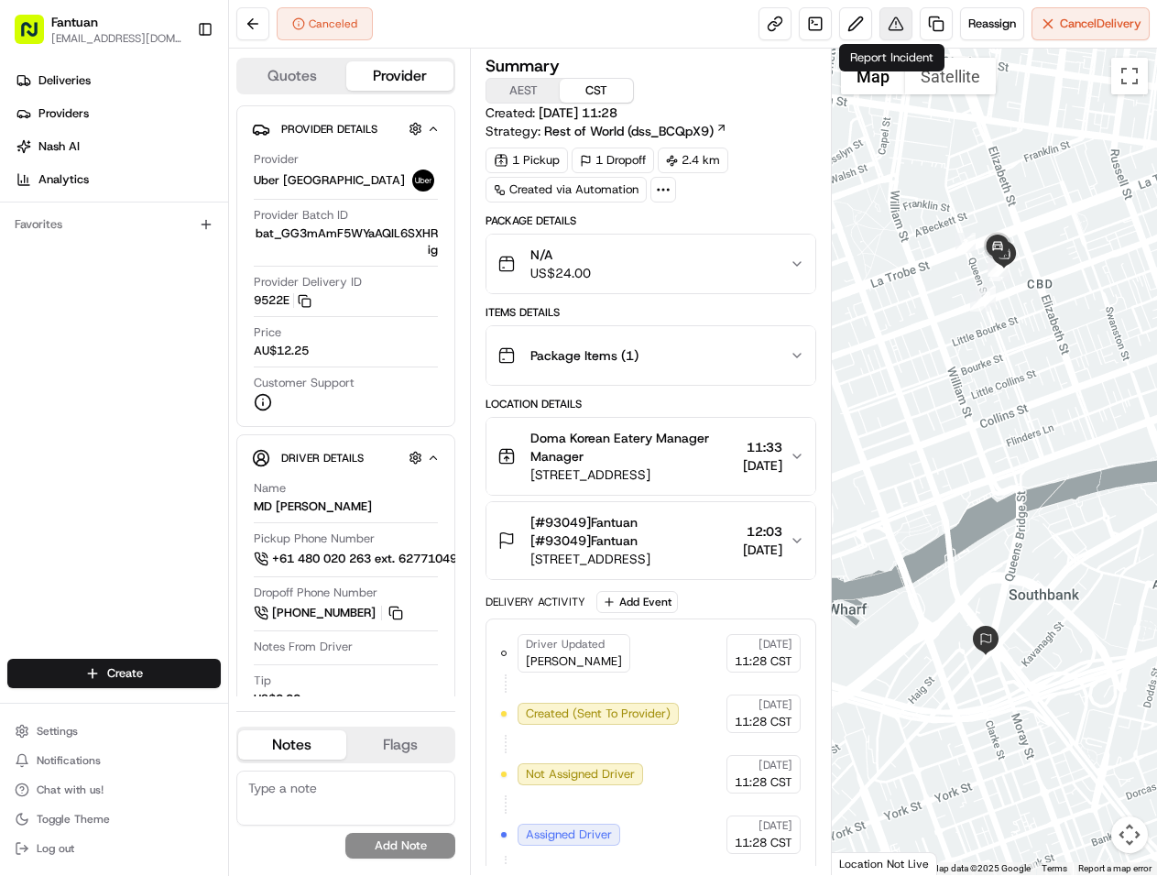
click at [893, 22] on button at bounding box center [896, 23] width 33 height 33
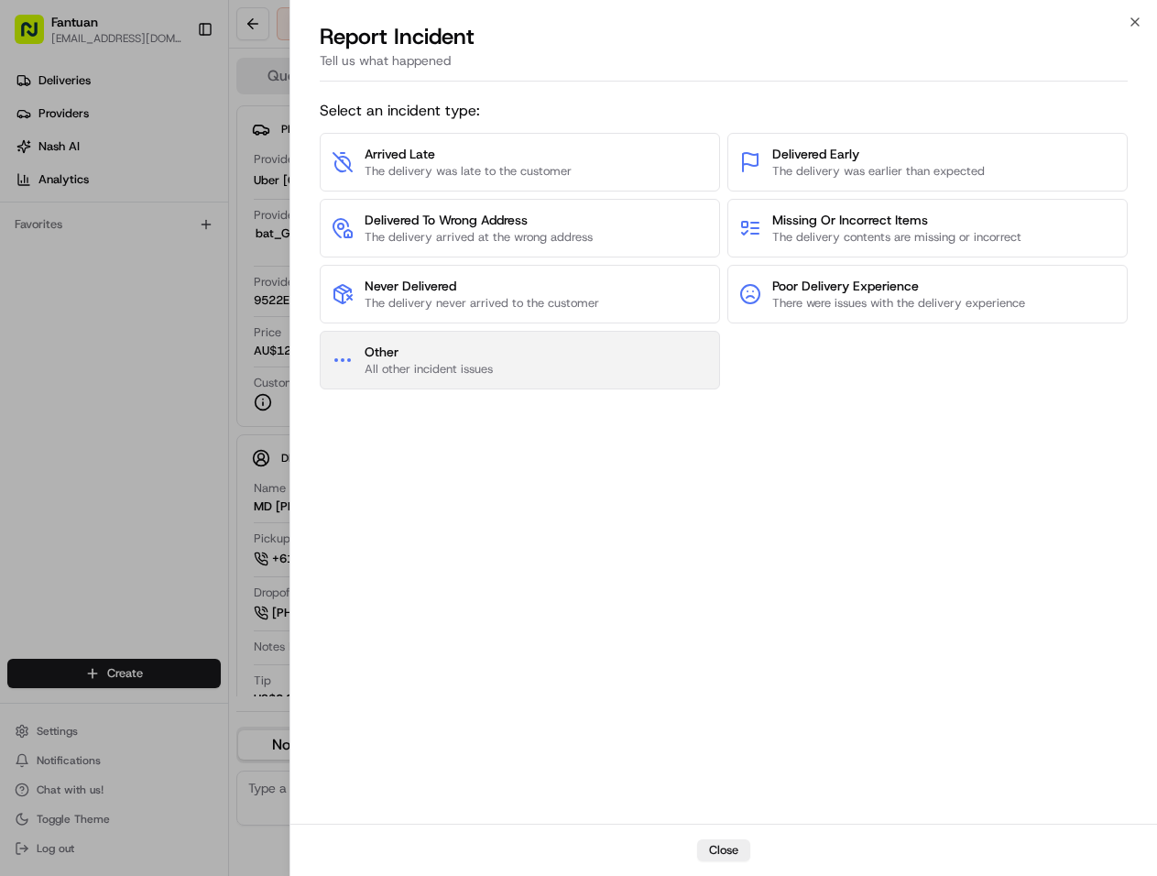
click at [582, 384] on button "Other All other incident issues" at bounding box center [520, 360] width 400 height 59
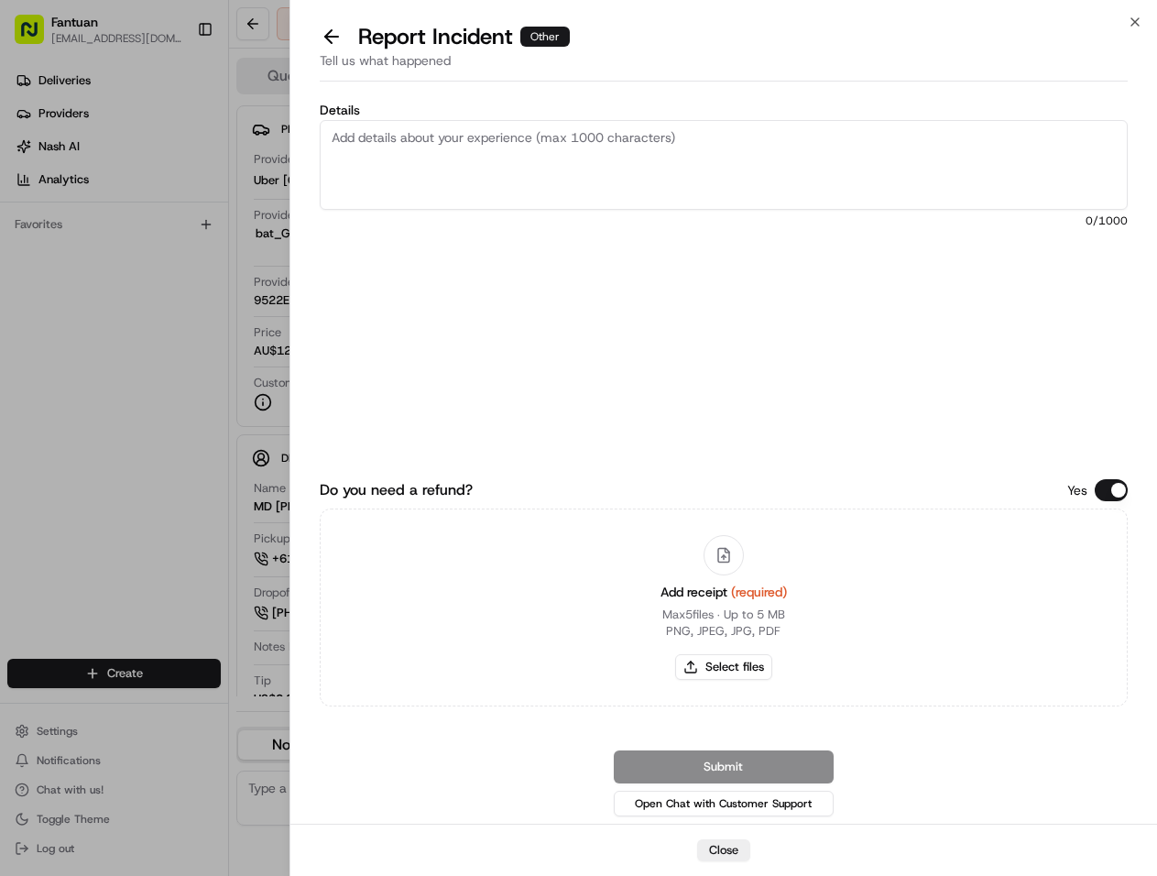
paste textarea "fail to deliver, the food has been preparedNash"
type textarea "fail to deliver, the food has been preparedNash"
click at [738, 671] on button "Select files" at bounding box center [723, 667] width 97 height 26
type input "C:\fakepath\Dingtalk_20250818123951.jpg"
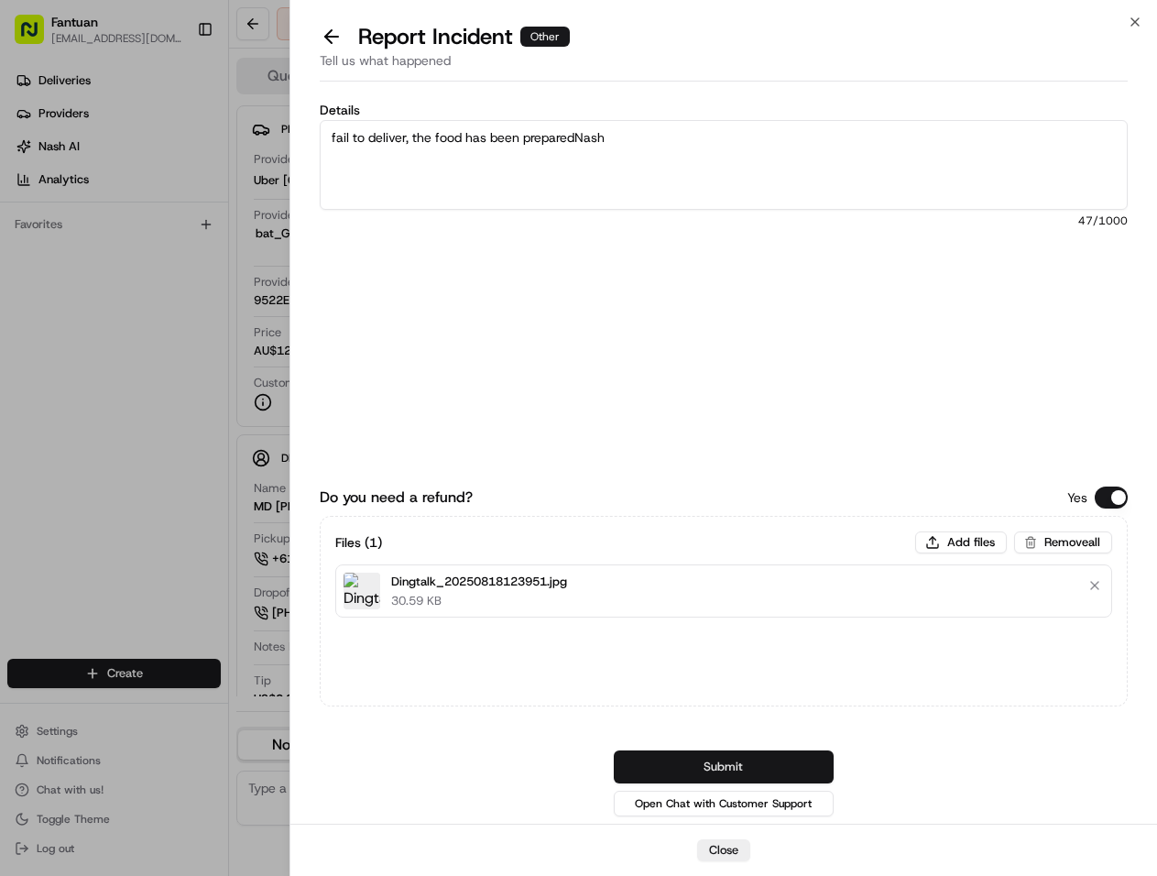
click at [685, 758] on button "Submit" at bounding box center [724, 766] width 220 height 33
